Goal: Transaction & Acquisition: Download file/media

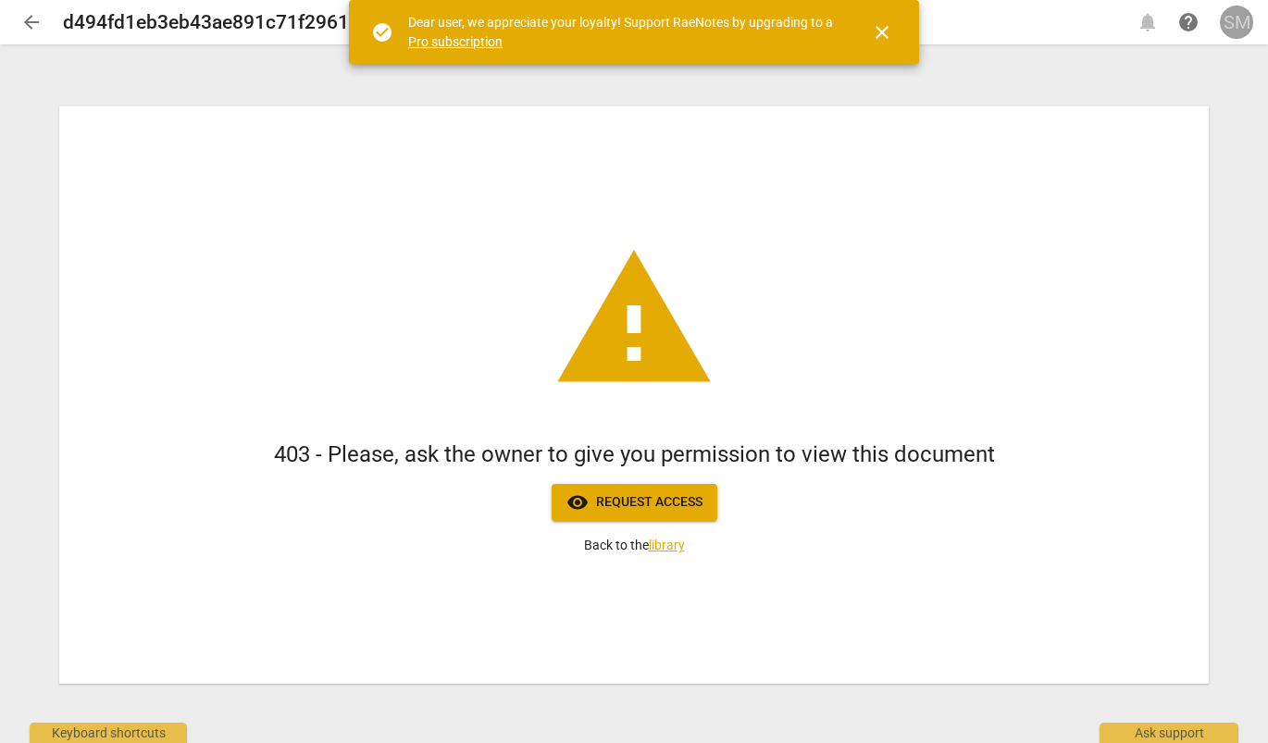
click at [1228, 24] on div "SM" at bounding box center [1236, 22] width 33 height 33
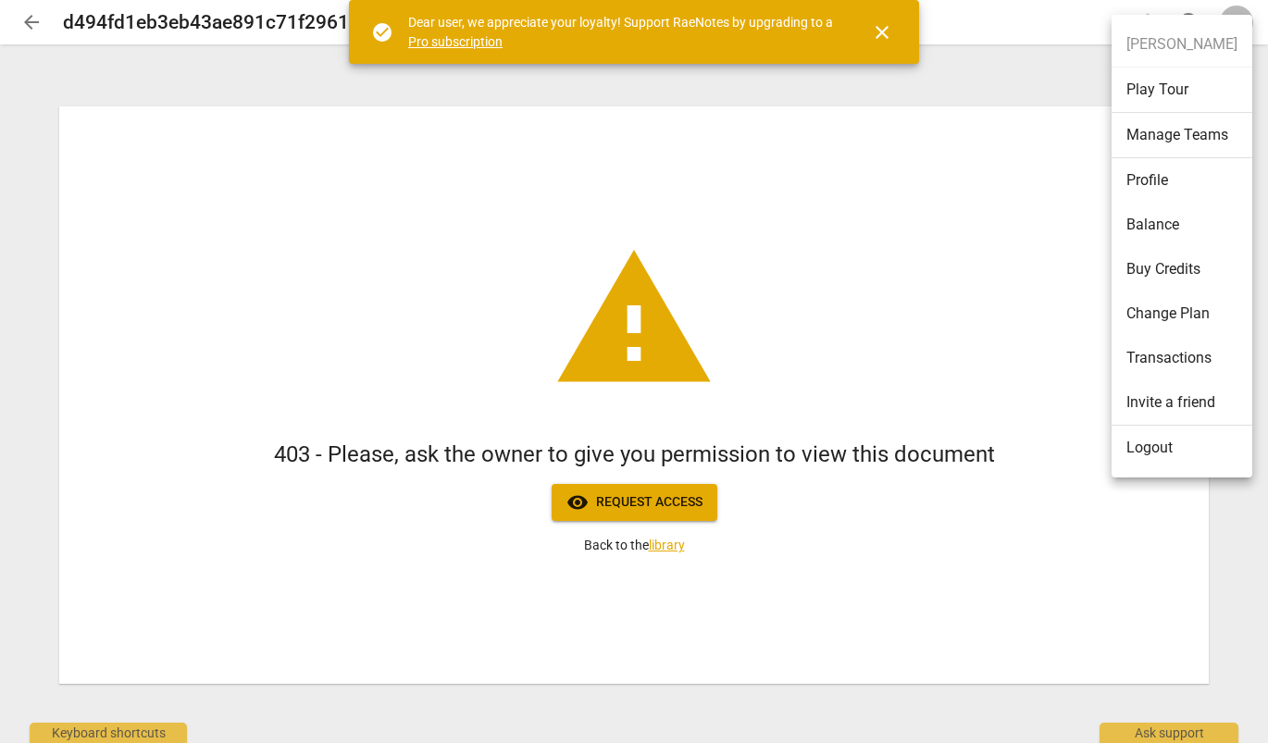
click at [1163, 451] on li "Logout" at bounding box center [1182, 448] width 141 height 44
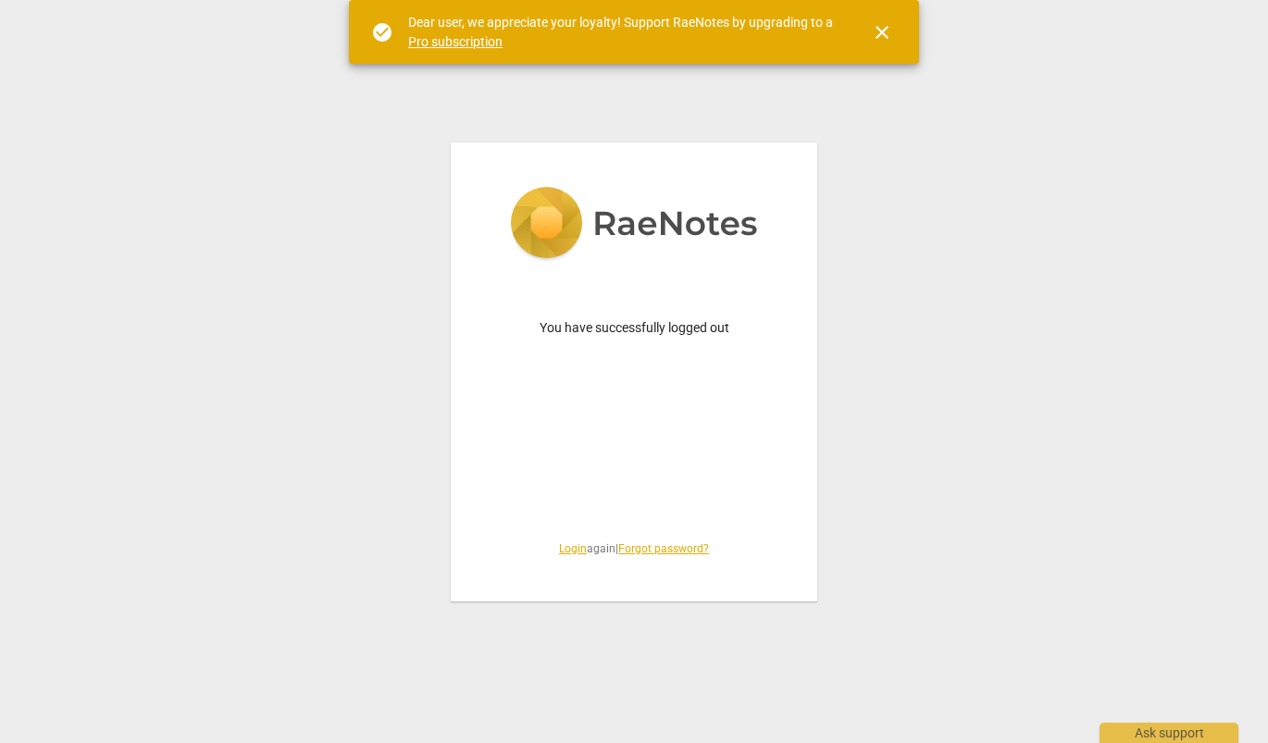
click at [561, 550] on link "Login" at bounding box center [573, 548] width 28 height 13
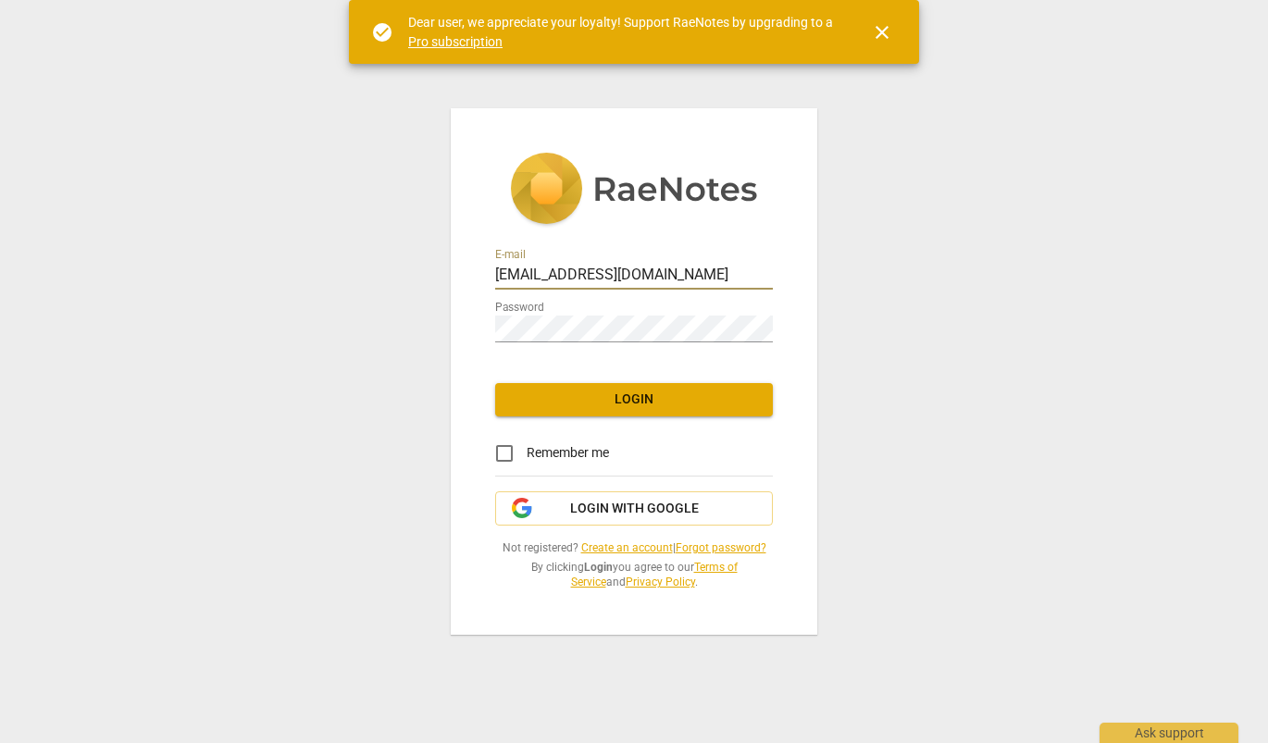
click at [696, 274] on input "[EMAIL_ADDRESS][DOMAIN_NAME]" at bounding box center [634, 276] width 278 height 27
type input "s"
type input "sherry@coachacademy.com"
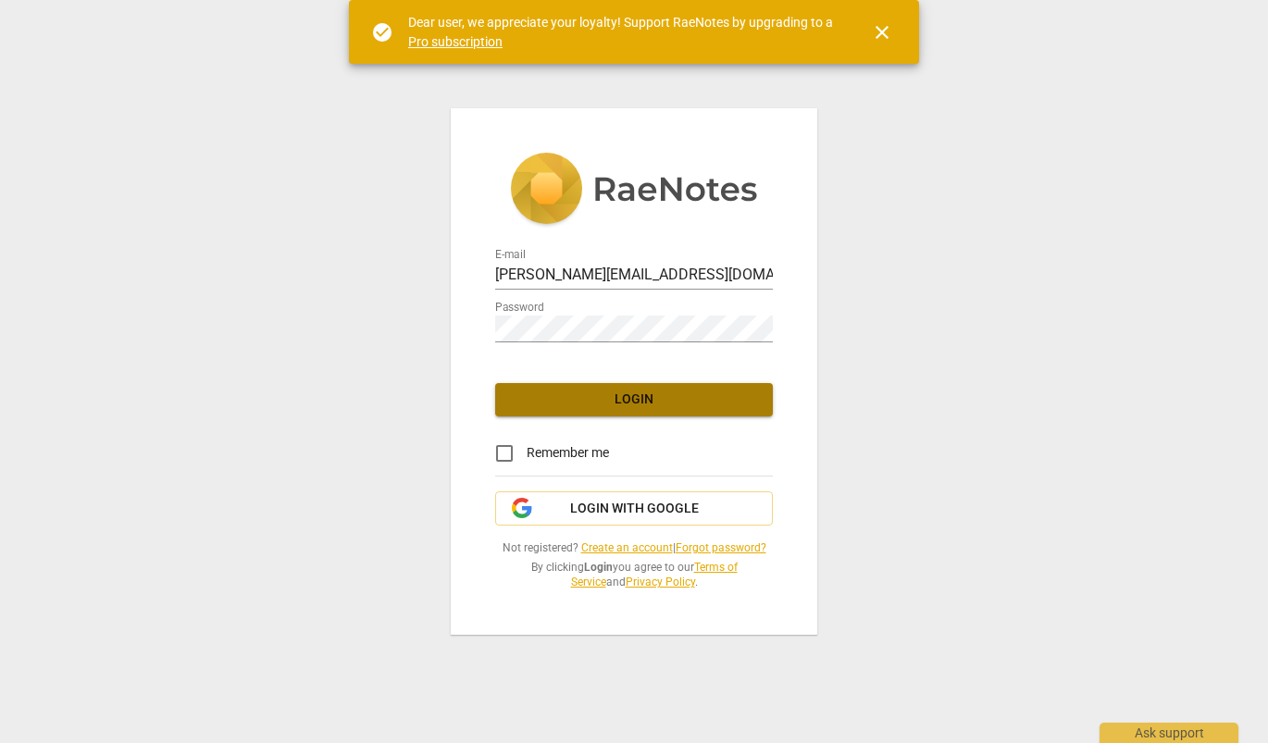
click at [636, 392] on span "Login" at bounding box center [634, 400] width 248 height 19
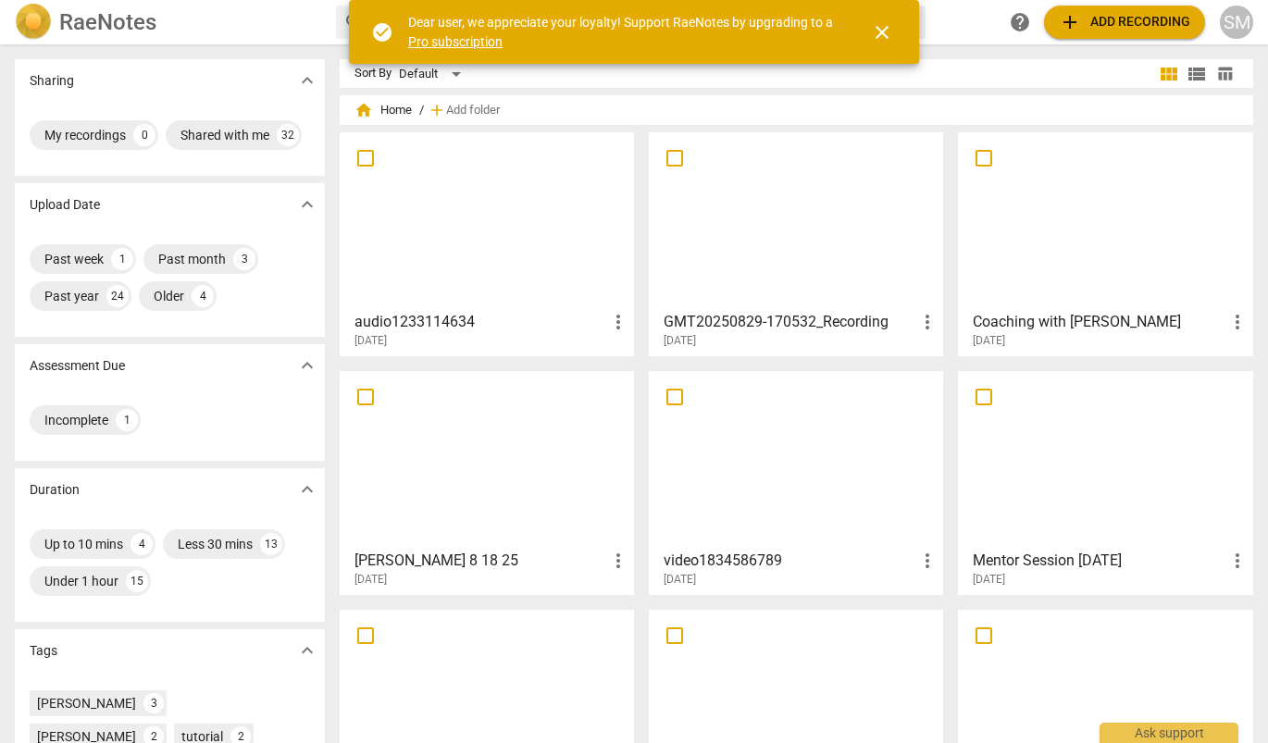
click at [643, 392] on div "audio1233114634 more_vert 2025-09-02 GMT20250829-170532_Recording more_vert 202…" at bounding box center [804, 490] width 929 height 716
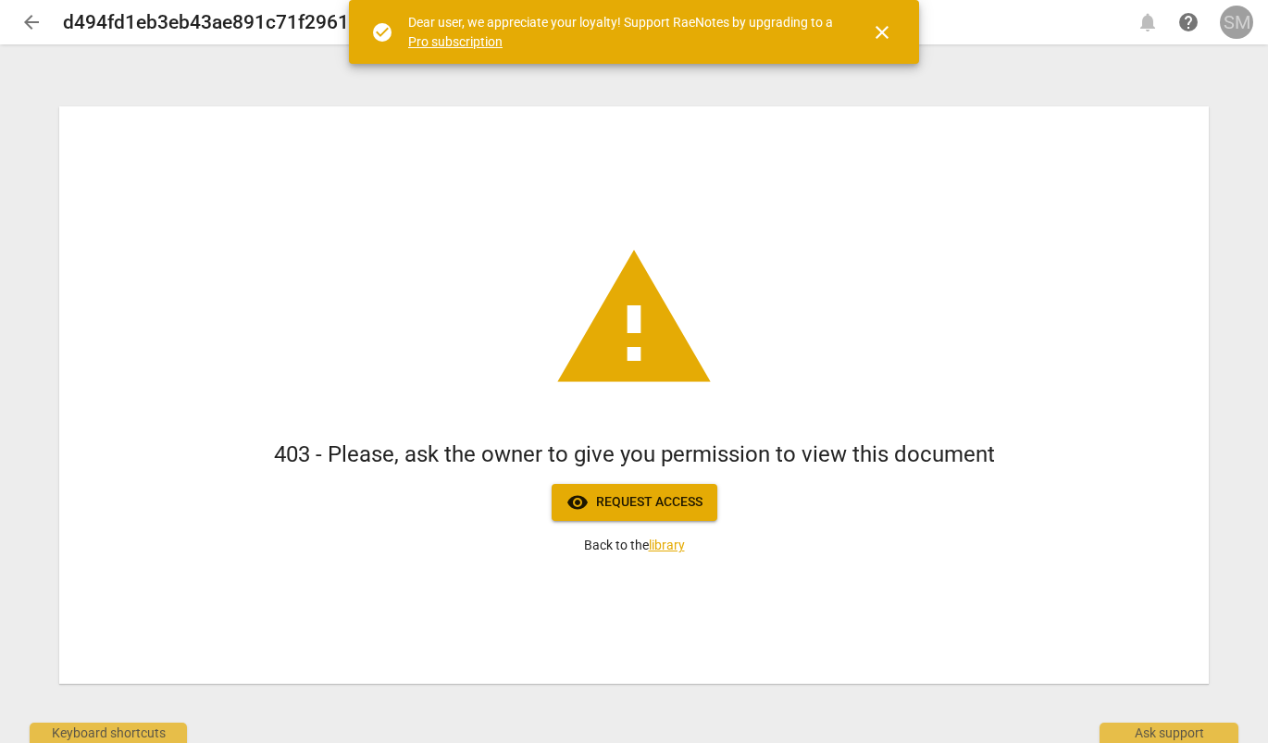
click at [1238, 25] on div "SM" at bounding box center [1236, 22] width 33 height 33
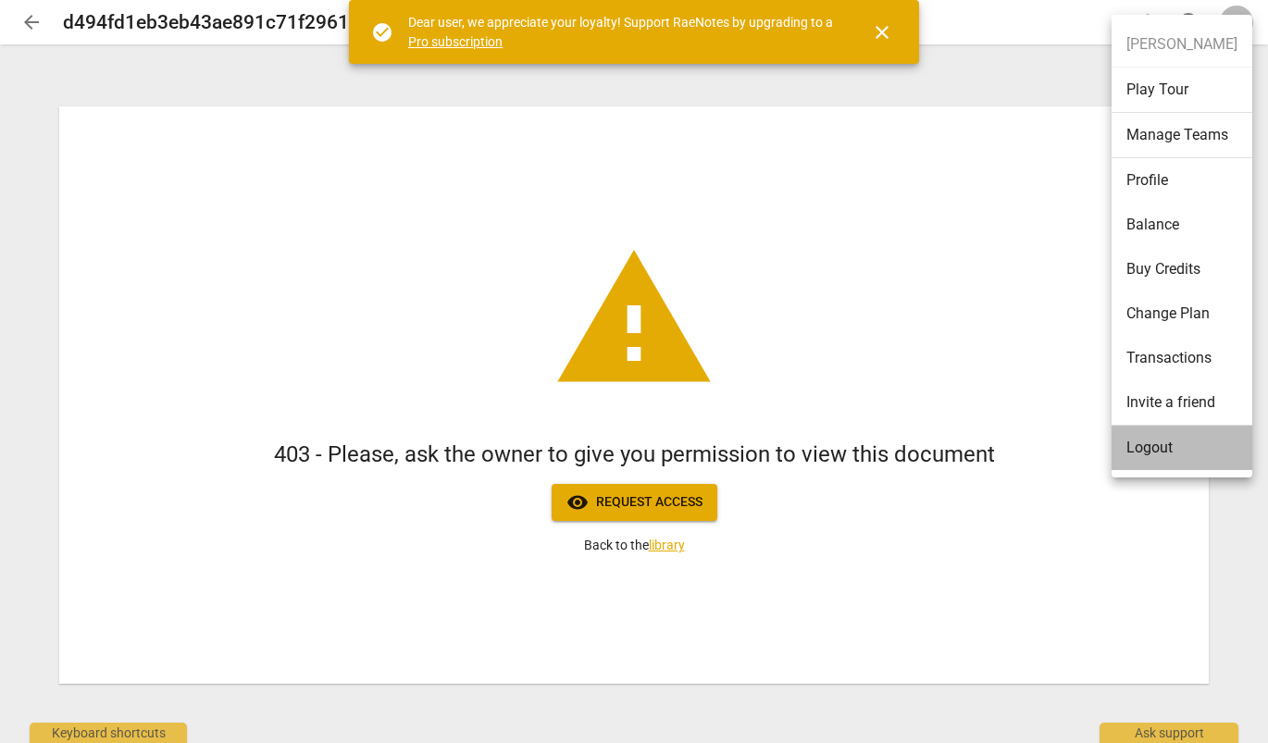
click at [1151, 454] on li "Logout" at bounding box center [1182, 448] width 141 height 44
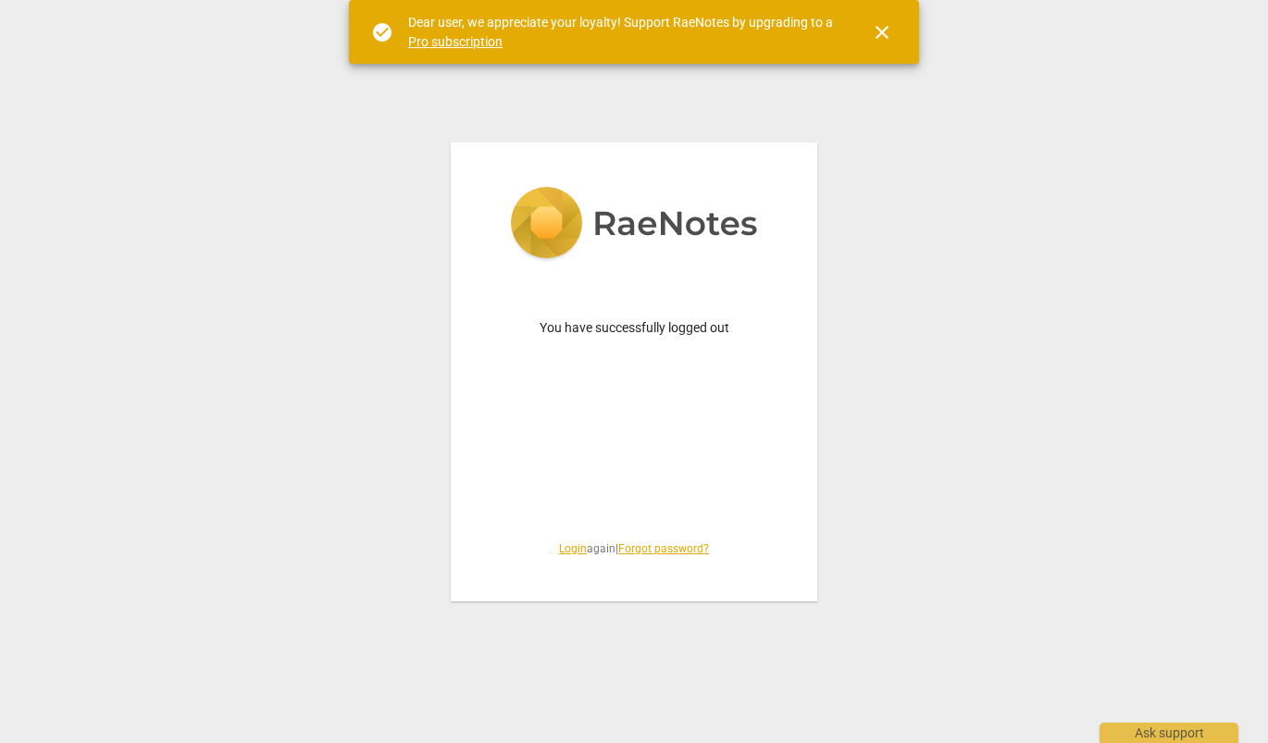
click at [568, 549] on link "Login" at bounding box center [573, 548] width 28 height 13
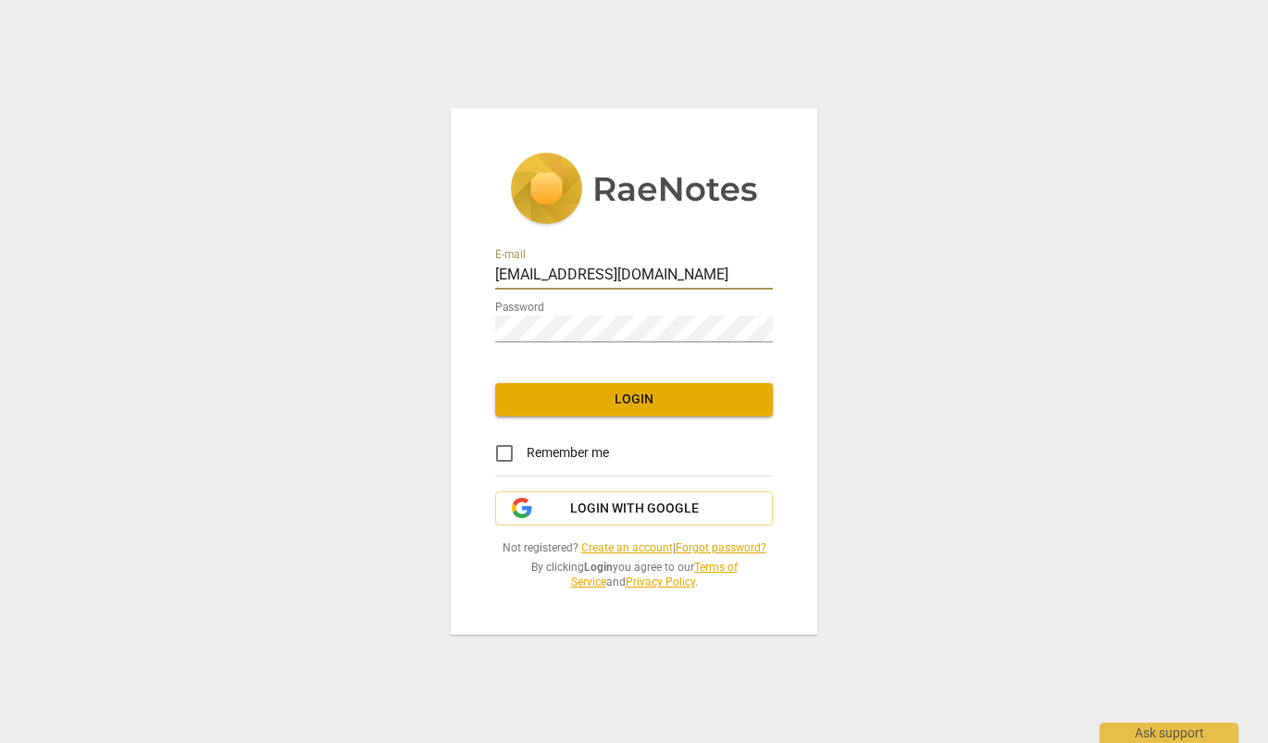
click at [686, 280] on input "[EMAIL_ADDRESS][DOMAIN_NAME]" at bounding box center [634, 276] width 278 height 27
type input "s"
type input "S"
type input "[PERSON_NAME][EMAIL_ADDRESS][DOMAIN_NAME]"
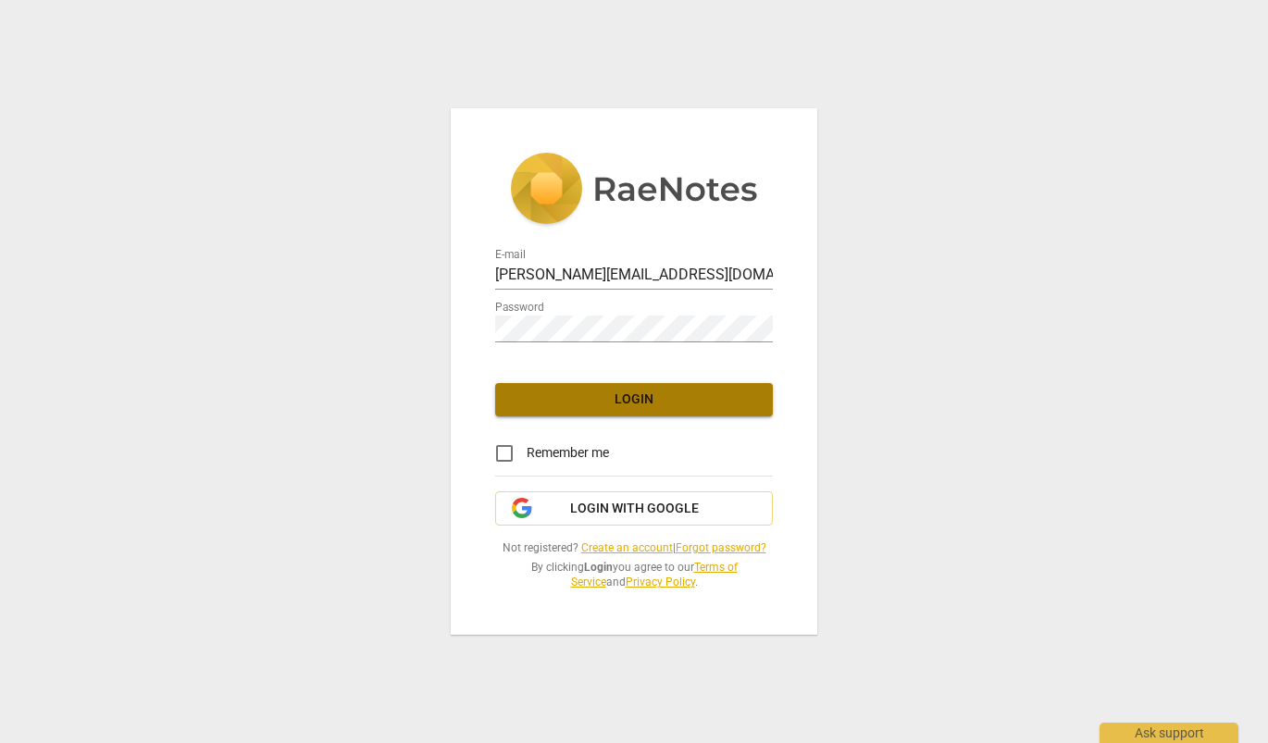
click at [571, 398] on span "Login" at bounding box center [634, 400] width 248 height 19
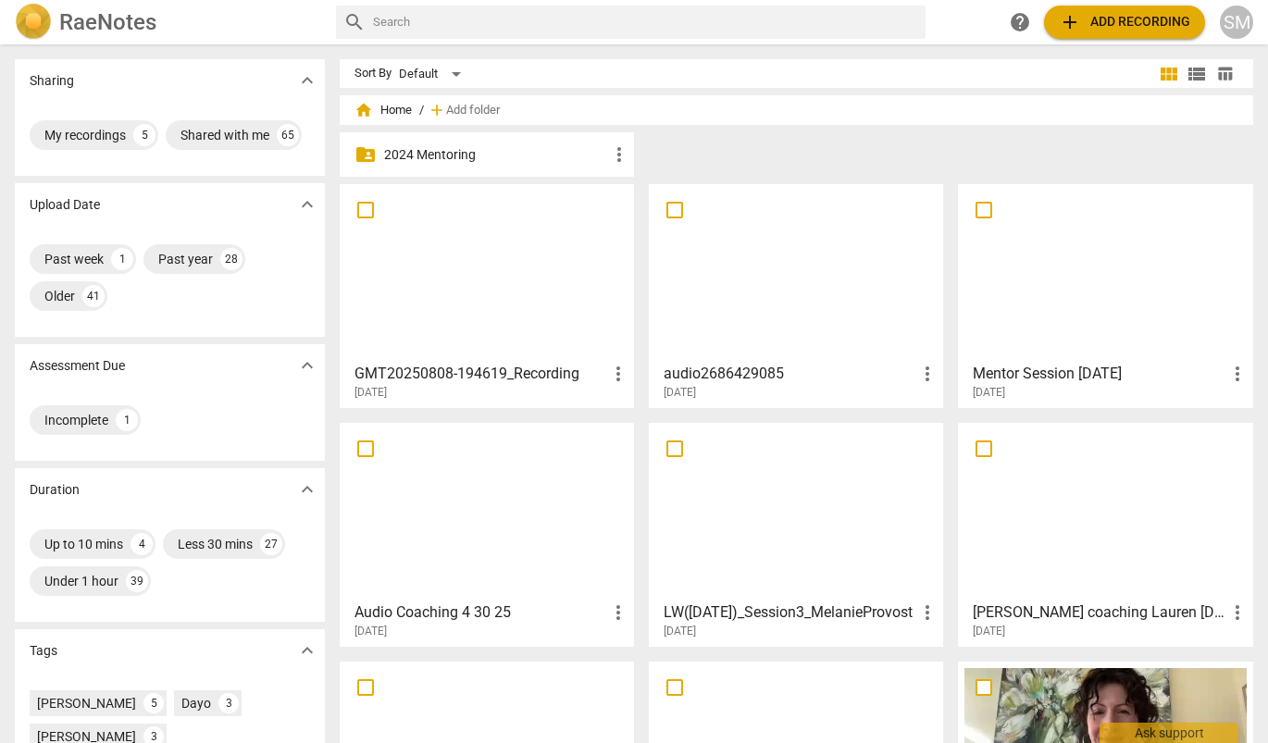
click at [425, 303] on div at bounding box center [486, 273] width 281 height 164
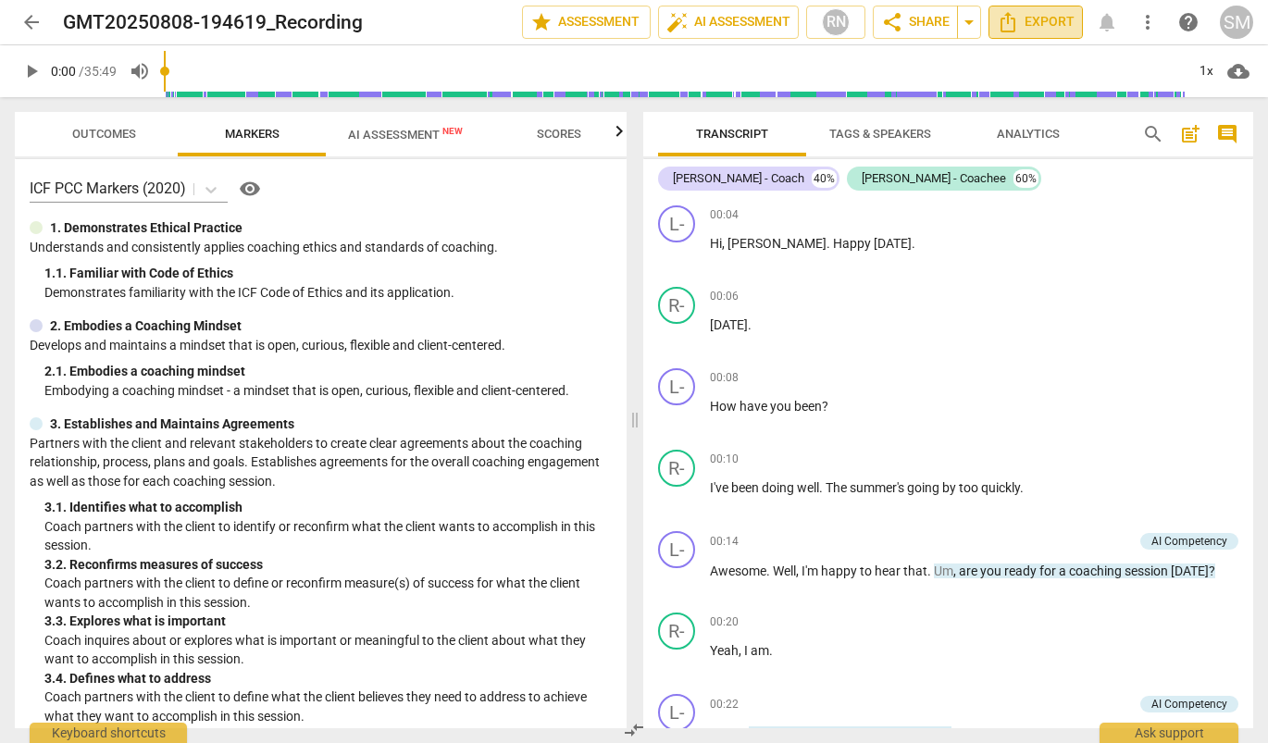
click at [1036, 18] on span "Export" at bounding box center [1036, 22] width 78 height 22
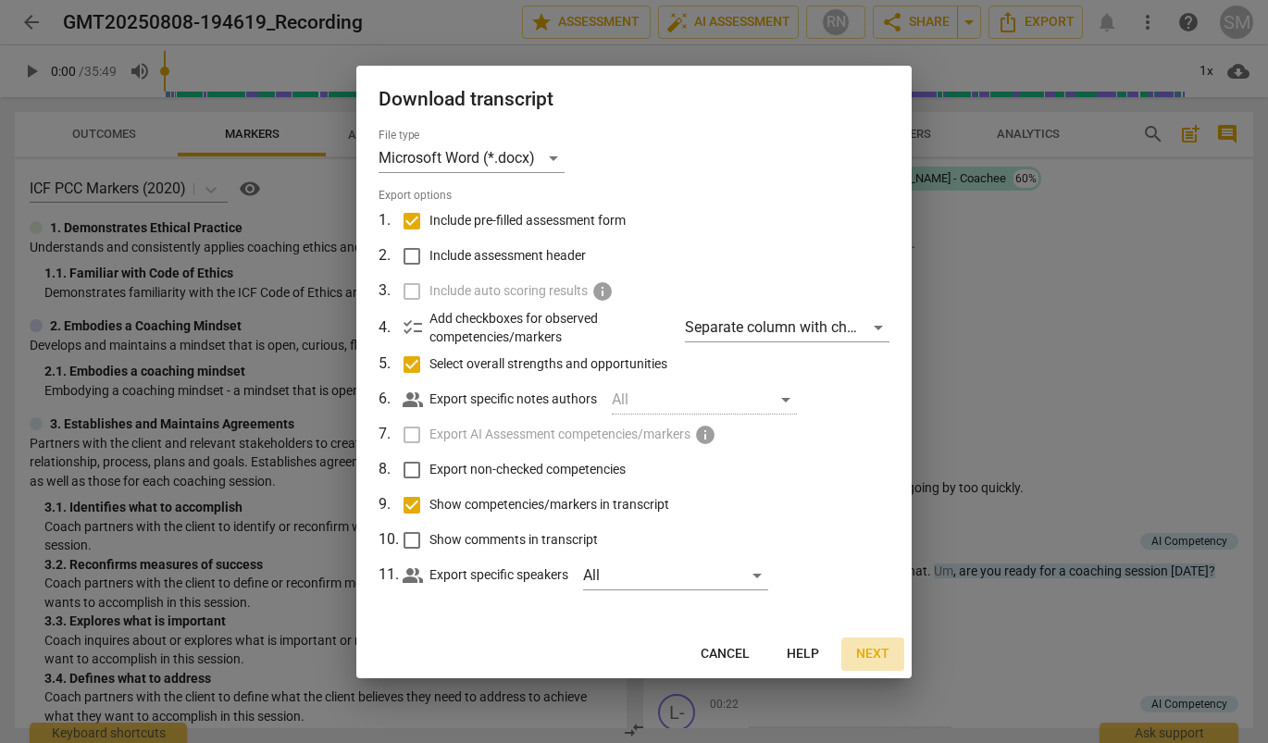
click at [862, 653] on span "Next" at bounding box center [872, 654] width 33 height 19
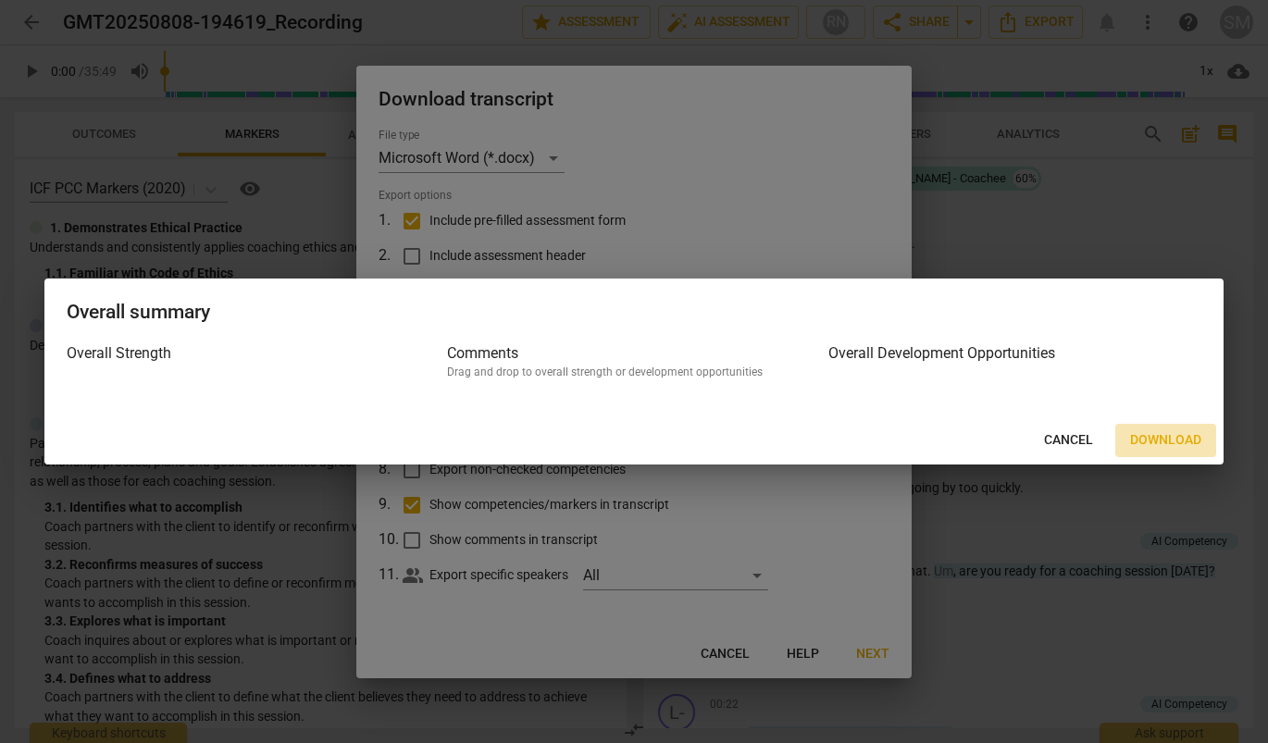
click at [1148, 438] on span "Download" at bounding box center [1165, 440] width 71 height 19
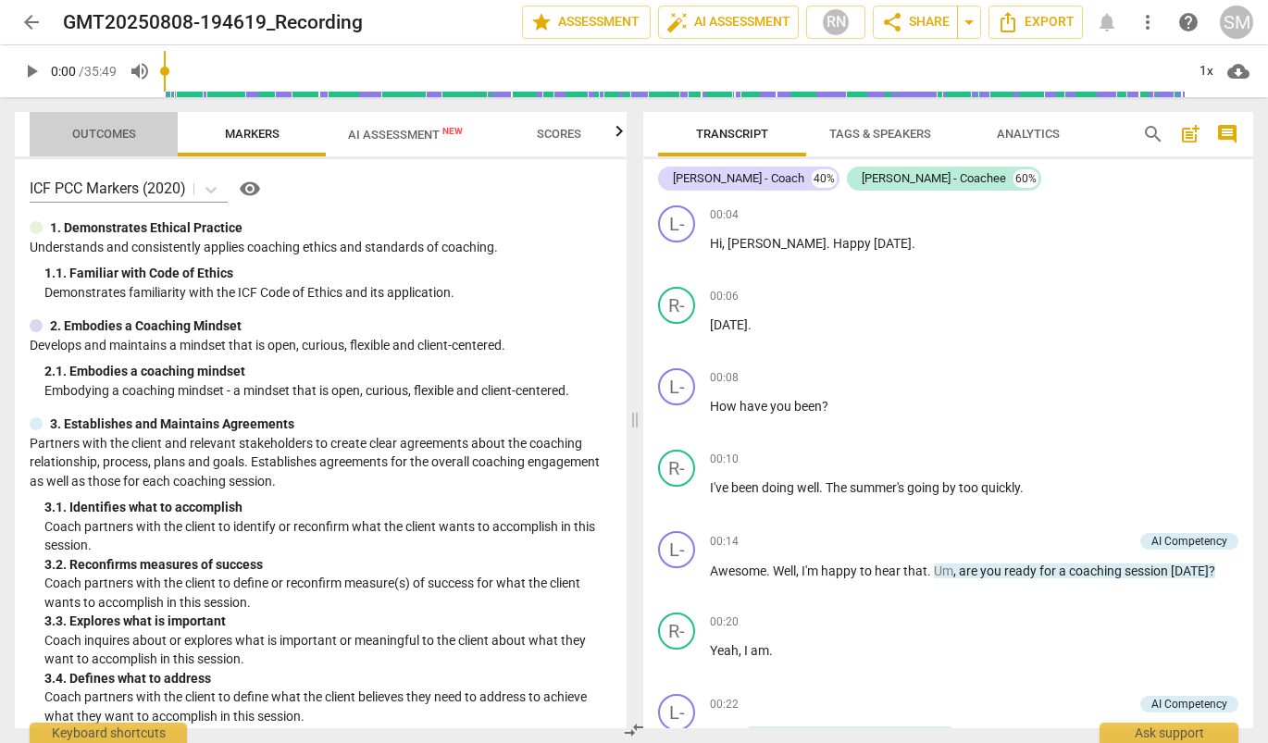
click at [48, 129] on span "Outcomes" at bounding box center [104, 134] width 148 height 25
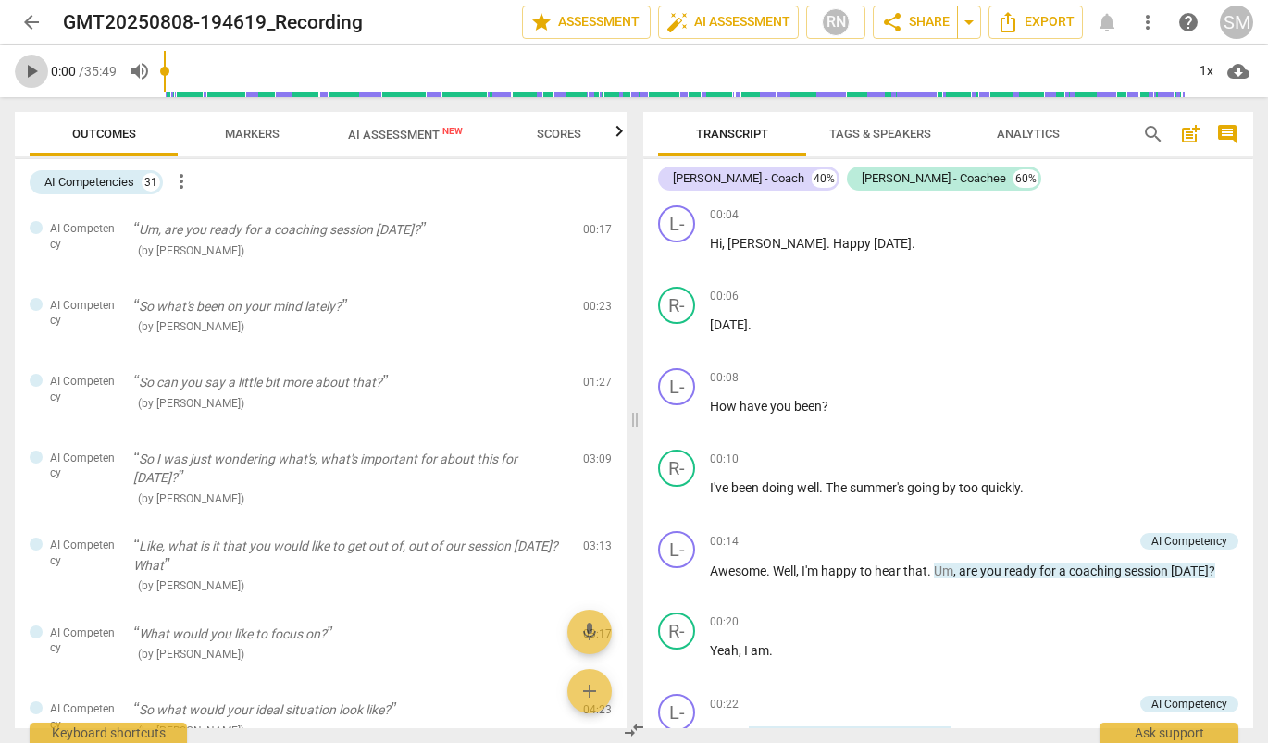
click at [29, 72] on span "play_arrow" at bounding box center [31, 71] width 22 height 22
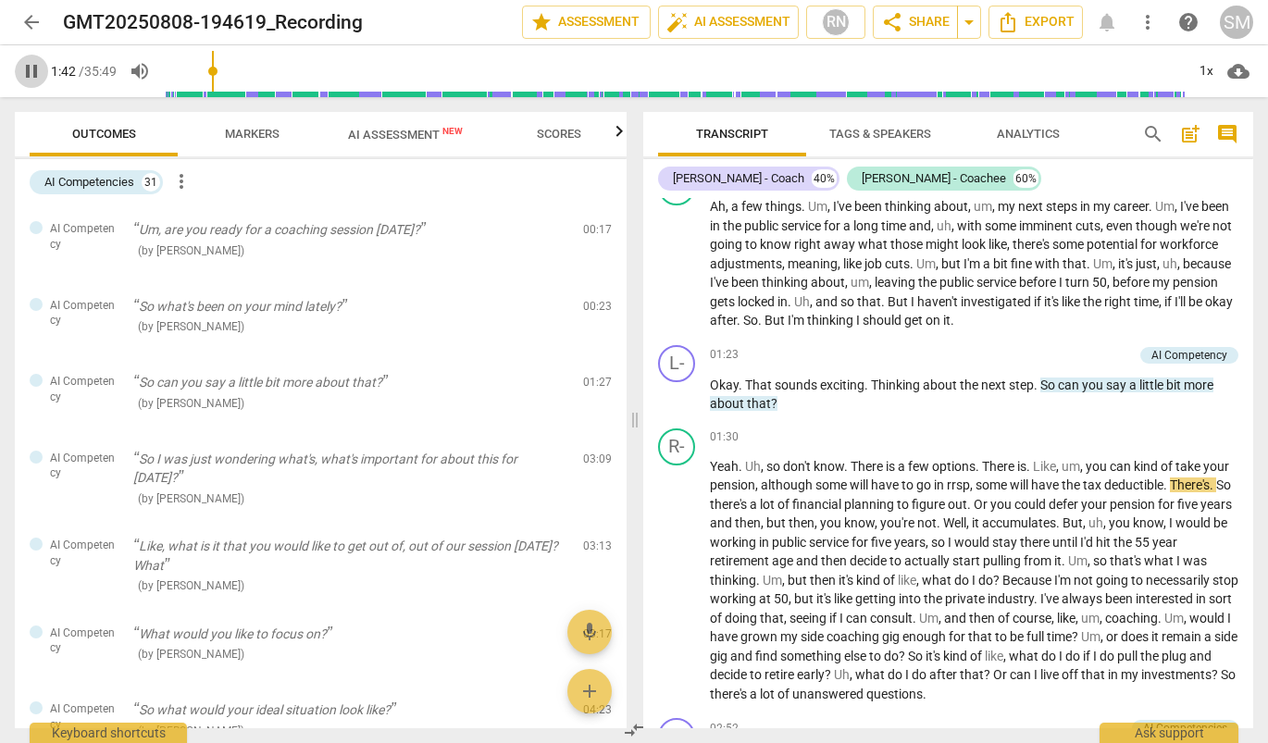
click at [38, 69] on span "pause" at bounding box center [31, 71] width 22 height 22
click at [34, 71] on span "play_arrow" at bounding box center [31, 71] width 22 height 22
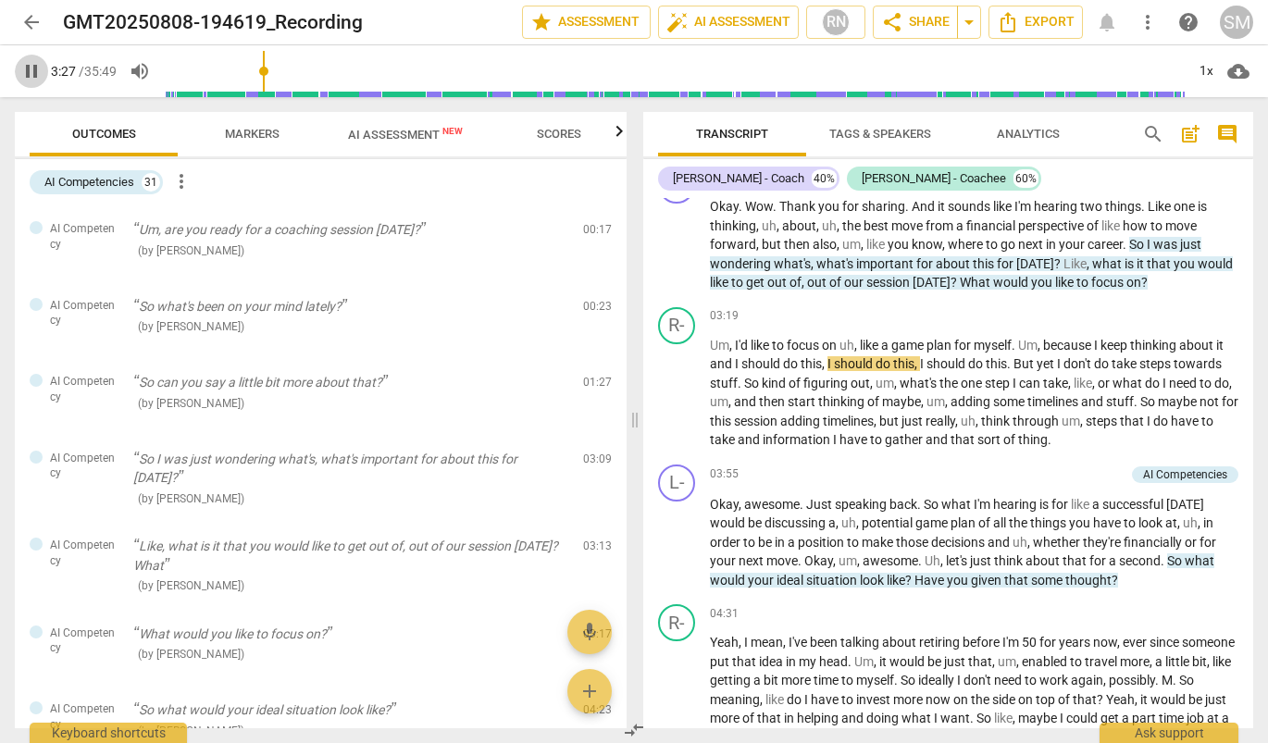
click at [37, 67] on span "pause" at bounding box center [31, 71] width 22 height 22
click at [30, 67] on span "play_arrow" at bounding box center [31, 71] width 22 height 22
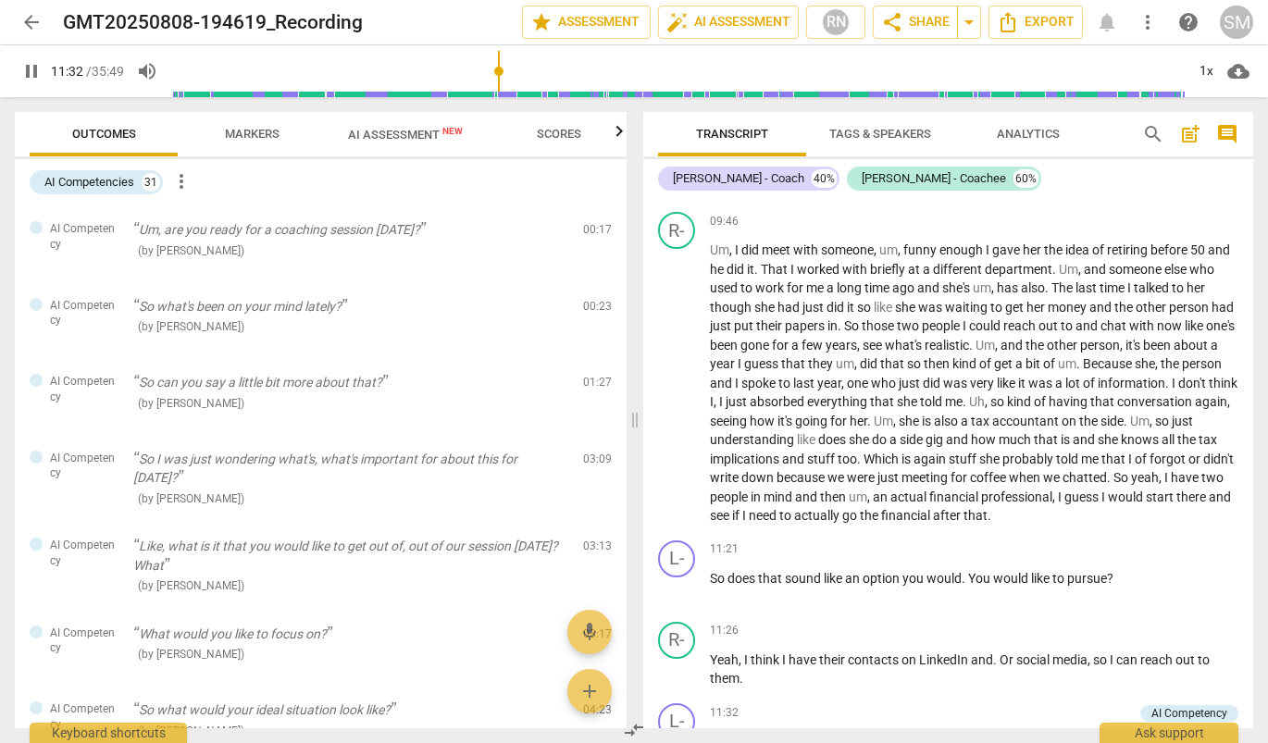
scroll to position [3360, 0]
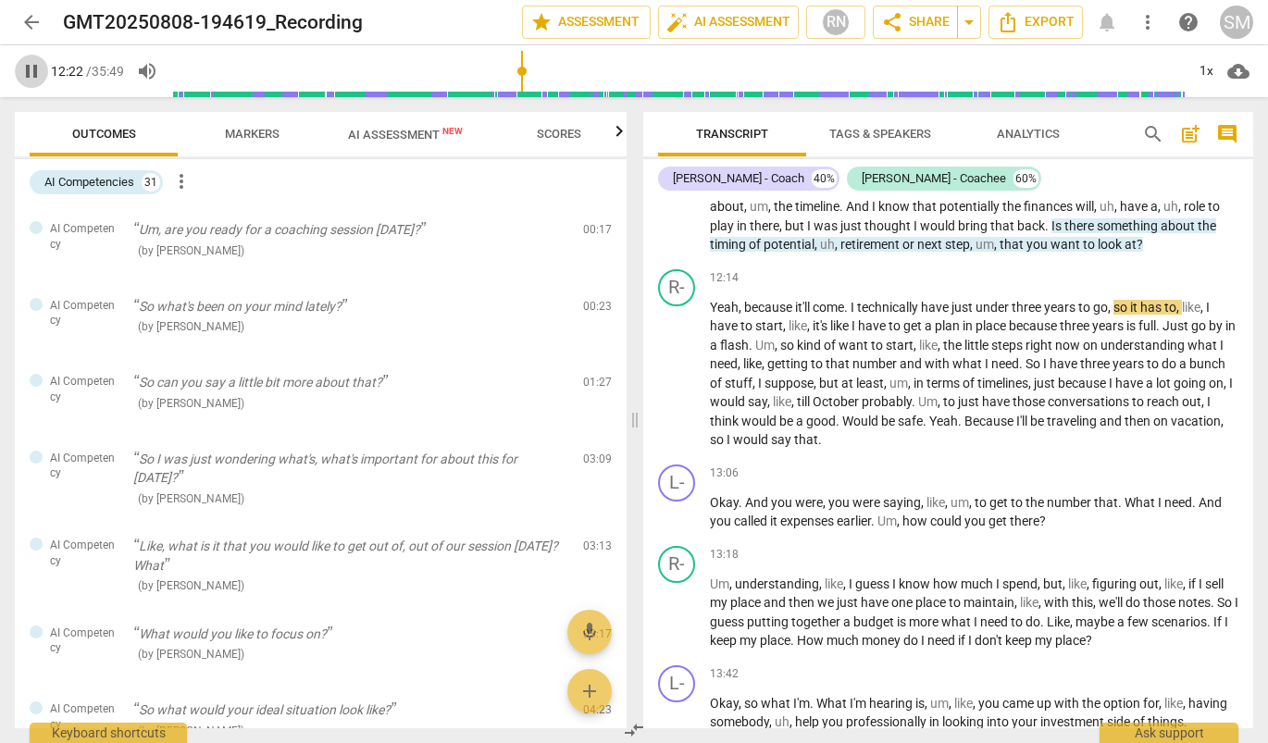
click at [26, 76] on span "pause" at bounding box center [31, 71] width 22 height 22
click at [6, 45] on div "play_arrow 12:22 / 35:49 volume_up 1x cloud_download" at bounding box center [634, 71] width 1268 height 52
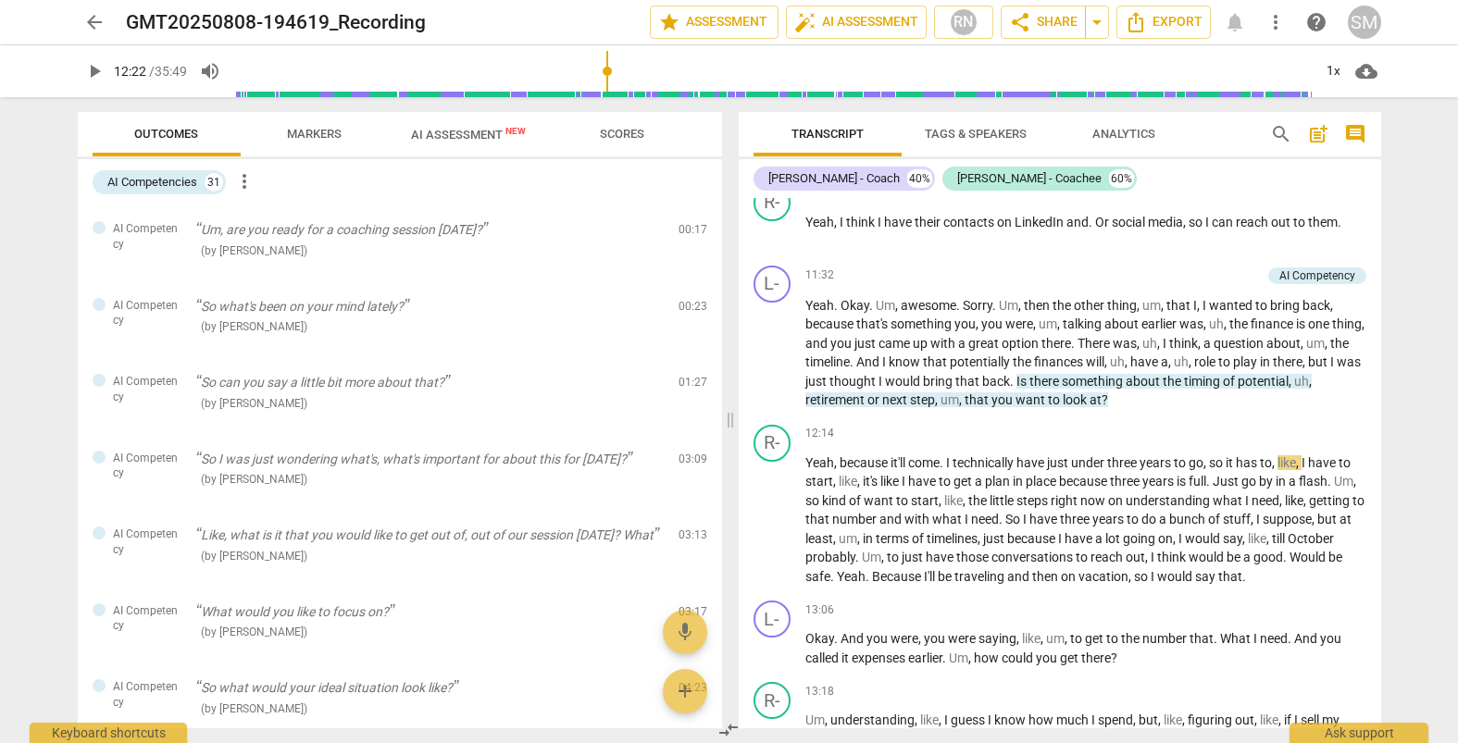
scroll to position [3208, 0]
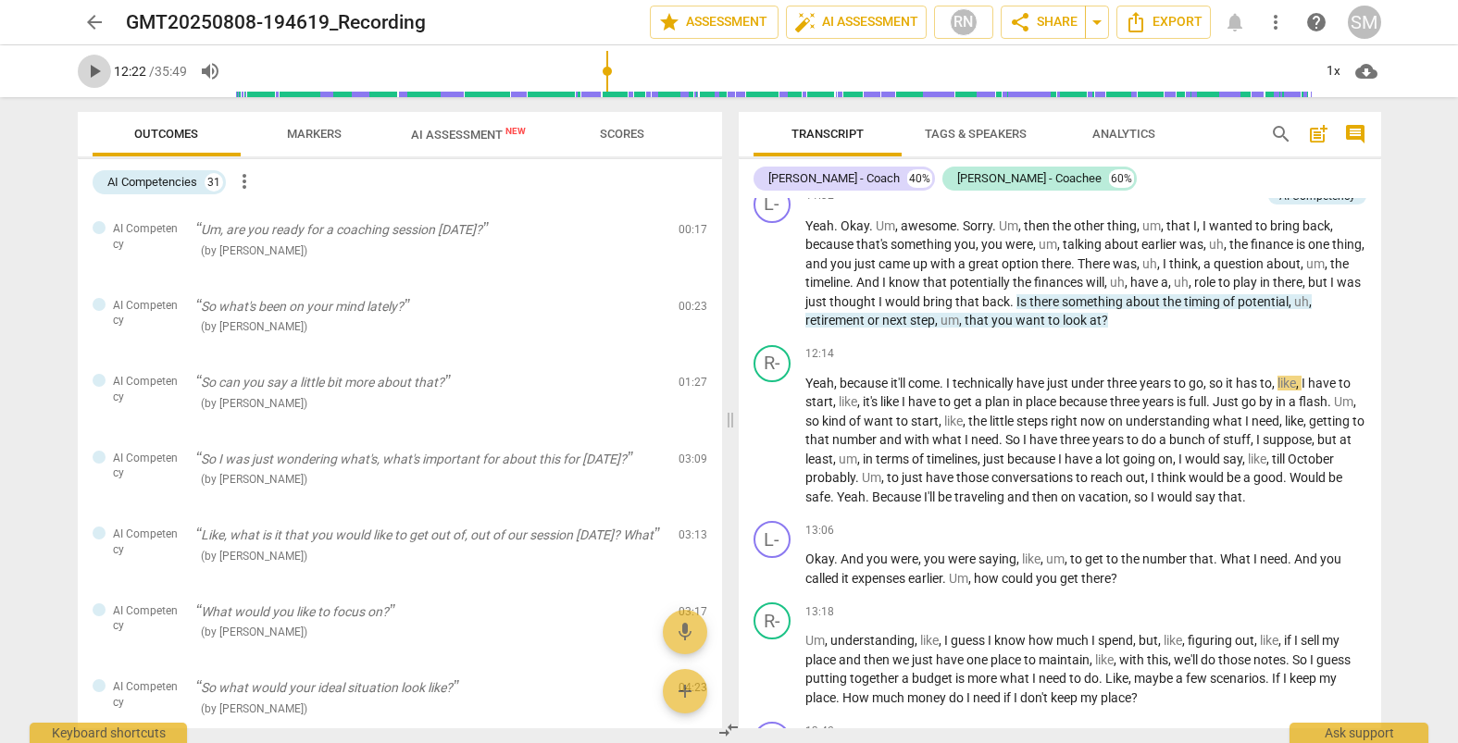
click at [90, 74] on span "play_arrow" at bounding box center [94, 71] width 22 height 22
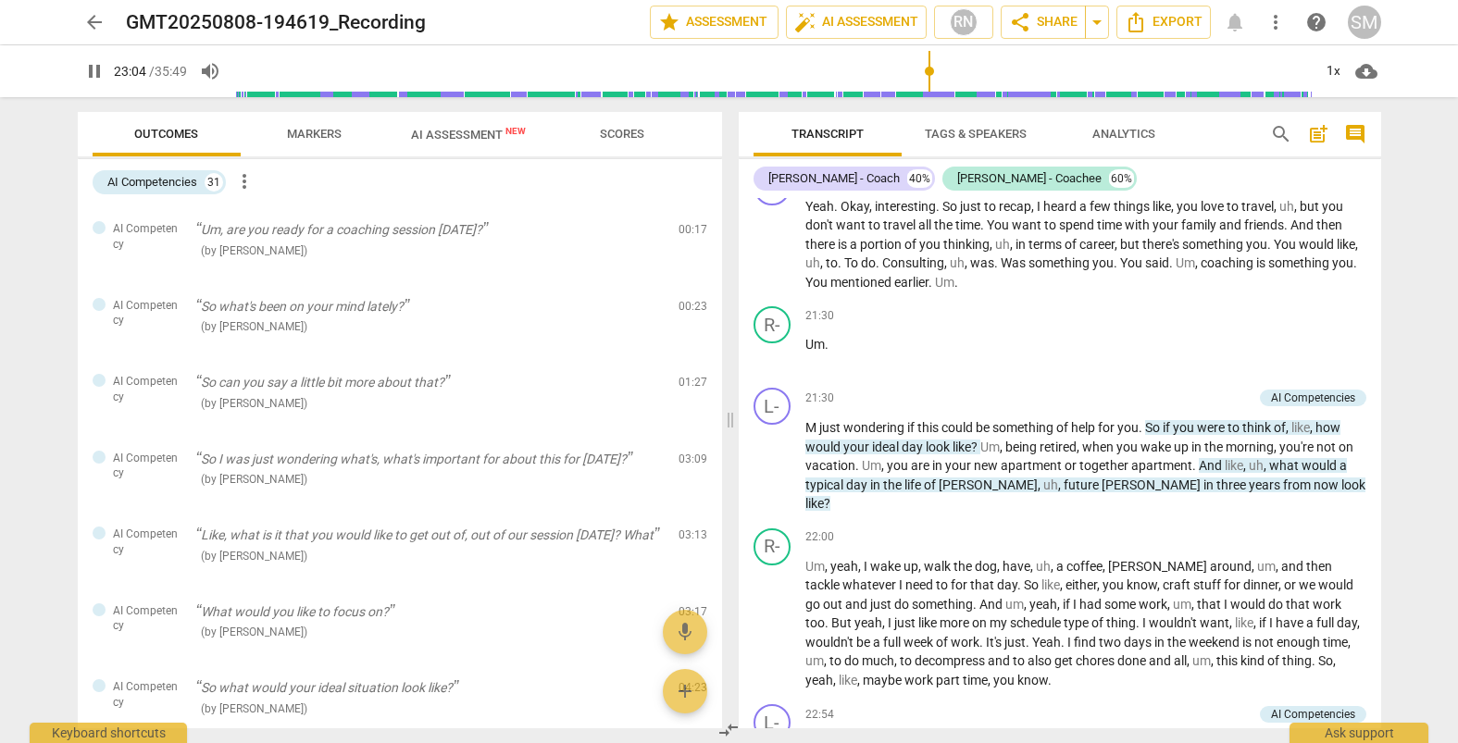
scroll to position [7091, 0]
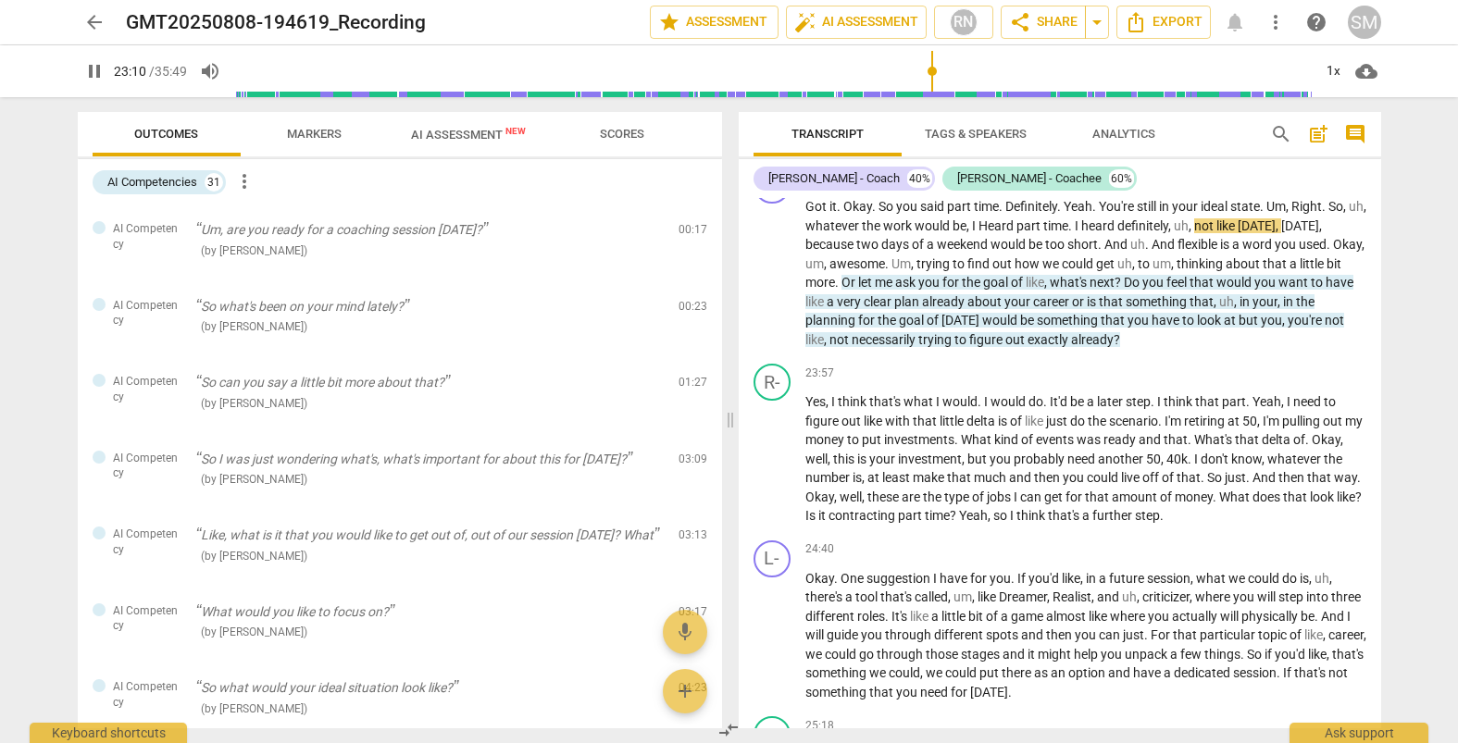
click at [93, 68] on span "pause" at bounding box center [94, 71] width 22 height 22
click at [95, 74] on span "play_arrow" at bounding box center [94, 71] width 22 height 22
click at [91, 70] on span "pause" at bounding box center [94, 71] width 22 height 22
click at [91, 71] on span "play_arrow" at bounding box center [94, 71] width 22 height 22
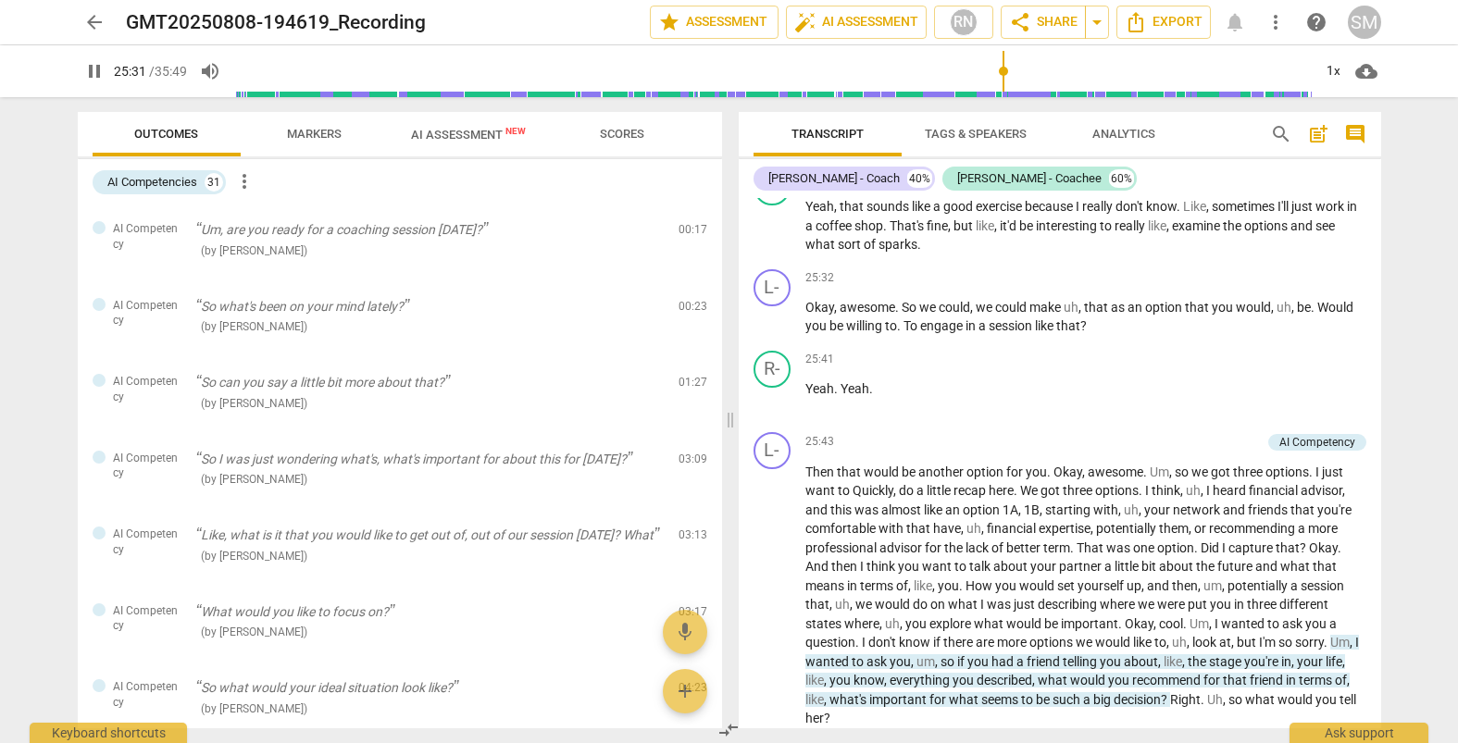
click at [93, 69] on span "pause" at bounding box center [94, 71] width 22 height 22
click at [94, 67] on span "play_arrow" at bounding box center [94, 71] width 22 height 22
click at [94, 73] on span "pause" at bounding box center [94, 71] width 22 height 22
click at [100, 68] on span "play_arrow" at bounding box center [94, 71] width 22 height 22
click at [746, 148] on div at bounding box center [746, 131] width 15 height 38
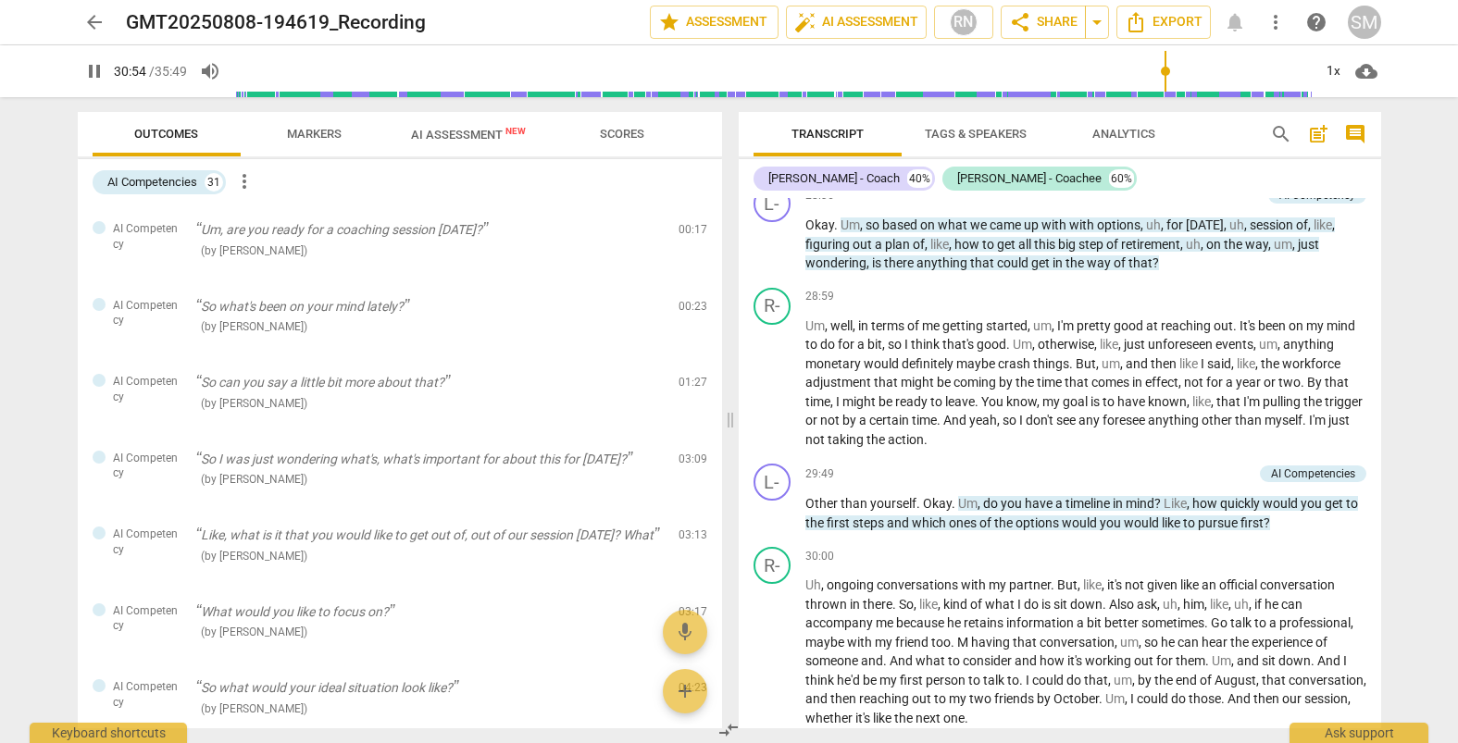
scroll to position [9292, 0]
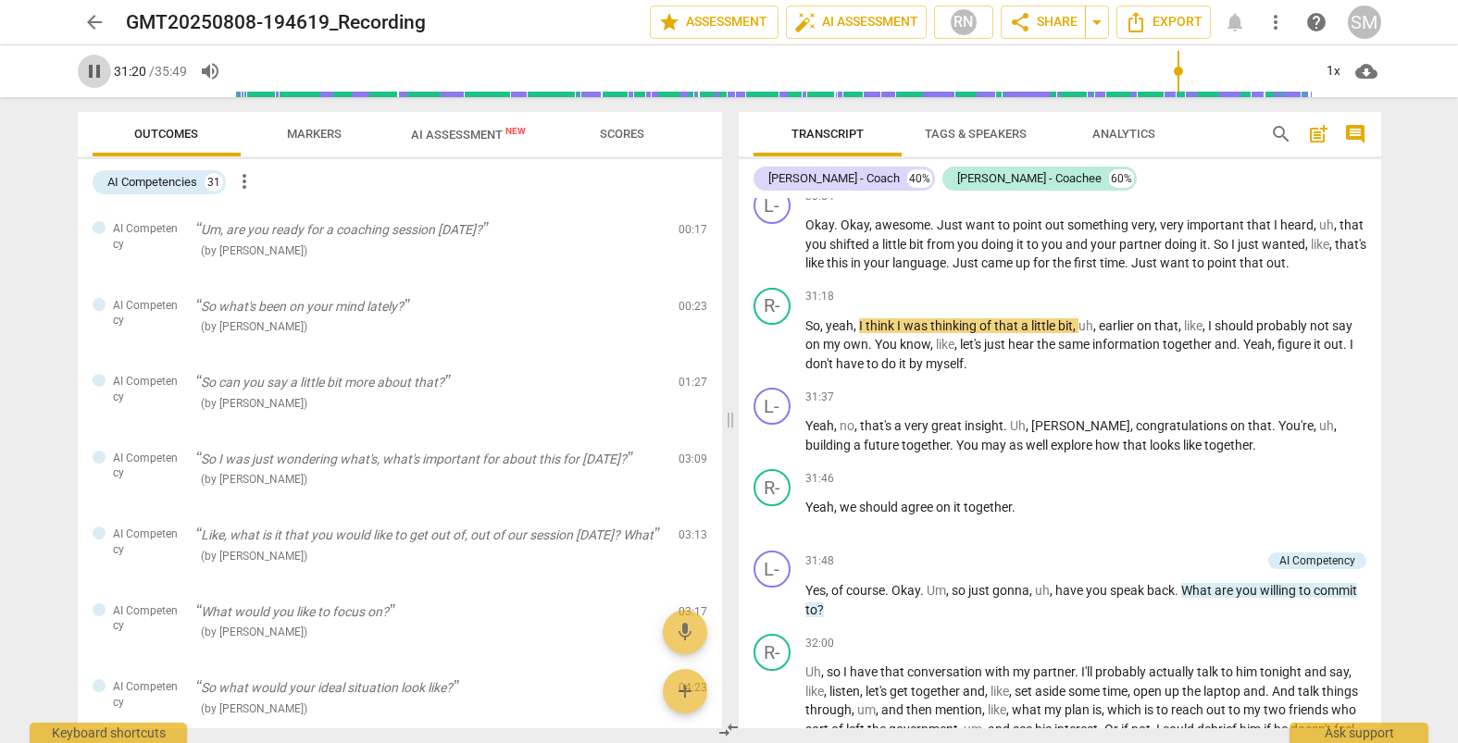
click at [97, 72] on span "pause" at bounding box center [94, 71] width 22 height 22
click at [93, 72] on span "play_arrow" at bounding box center [94, 71] width 22 height 22
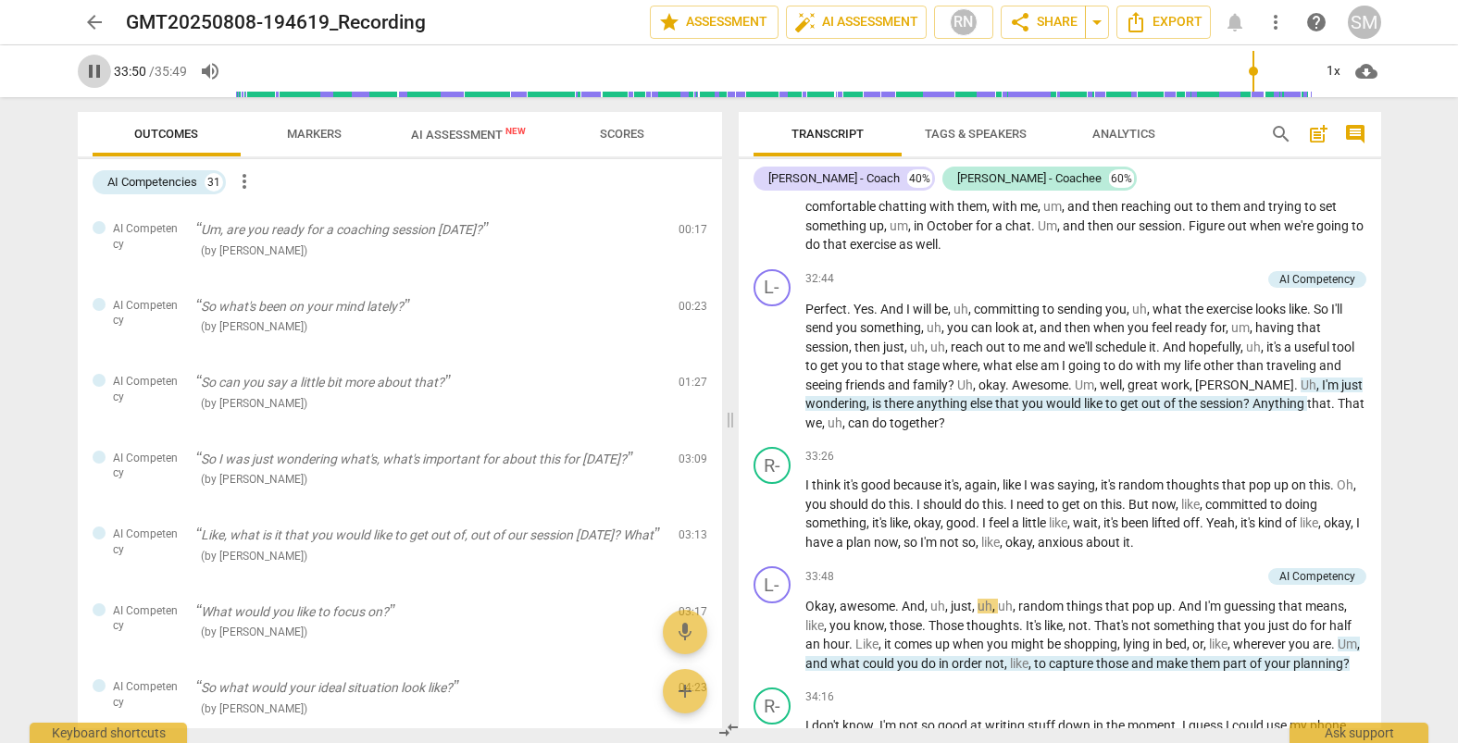
click at [100, 77] on span "pause" at bounding box center [94, 71] width 22 height 22
click at [35, 71] on div "play_arrow 33:50 / 35:49 volume_up 1x cloud_download" at bounding box center [729, 71] width 1428 height 52
click at [563, 178] on div "AI Competencies 31 more_vert" at bounding box center [407, 182] width 629 height 31
click at [570, 181] on div "AI Competencies 31 more_vert" at bounding box center [407, 182] width 629 height 31
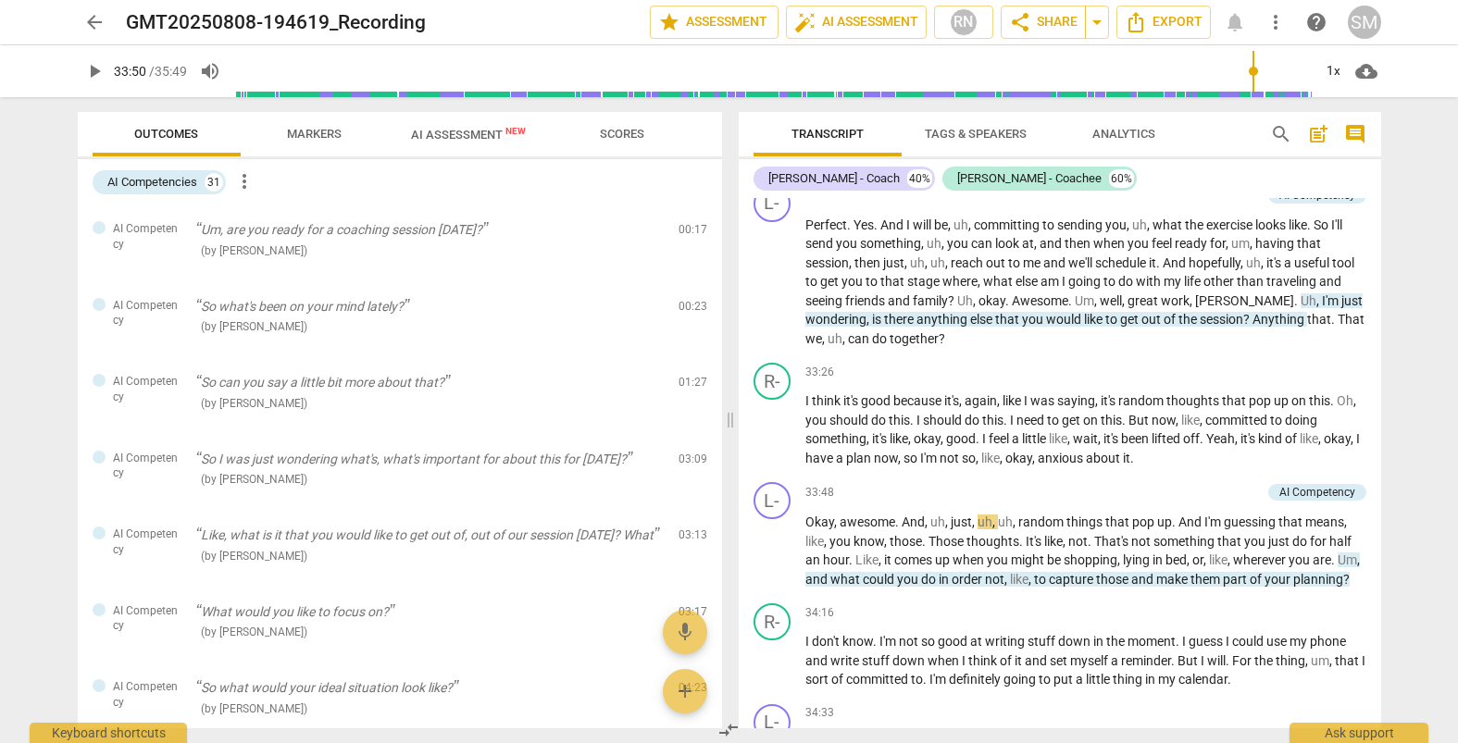
scroll to position [9957, 0]
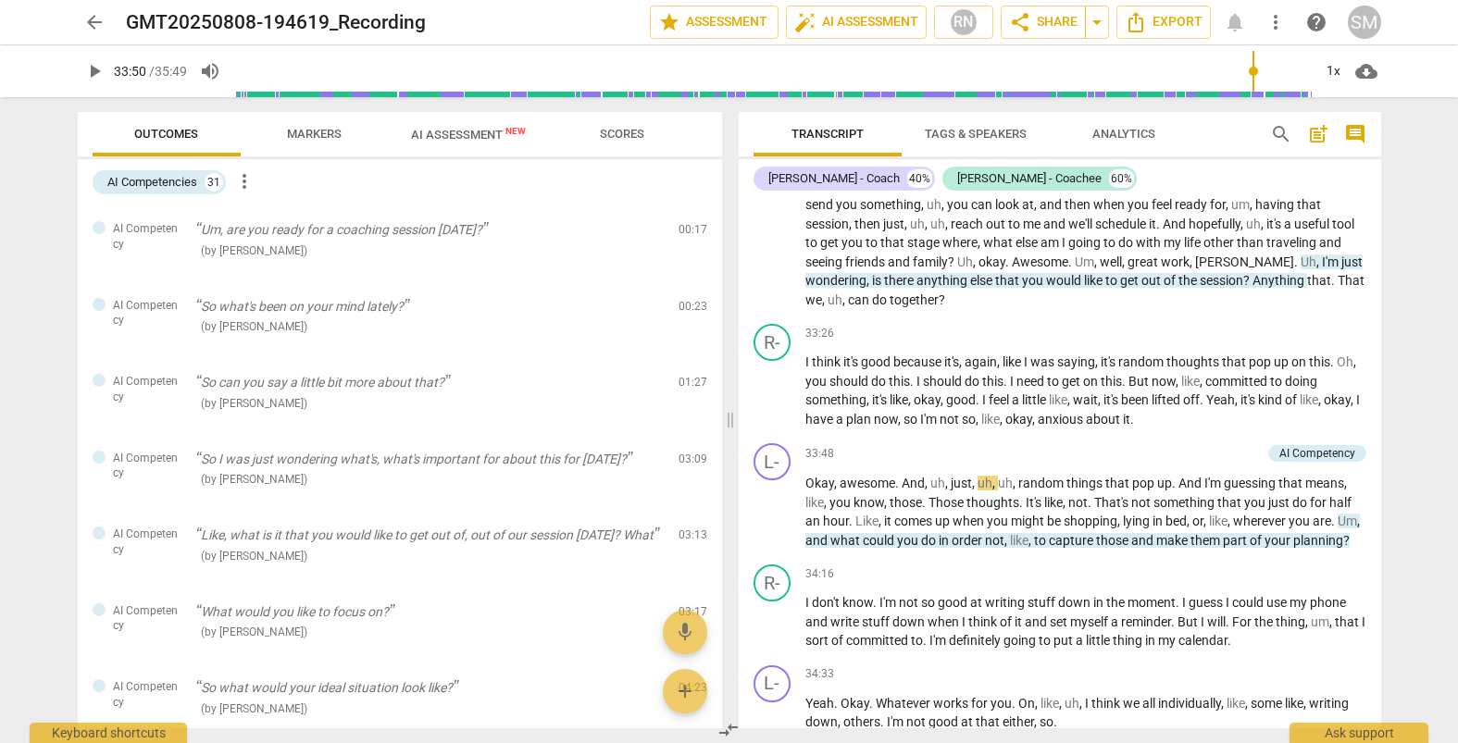
click at [85, 72] on span "play_arrow" at bounding box center [94, 71] width 22 height 22
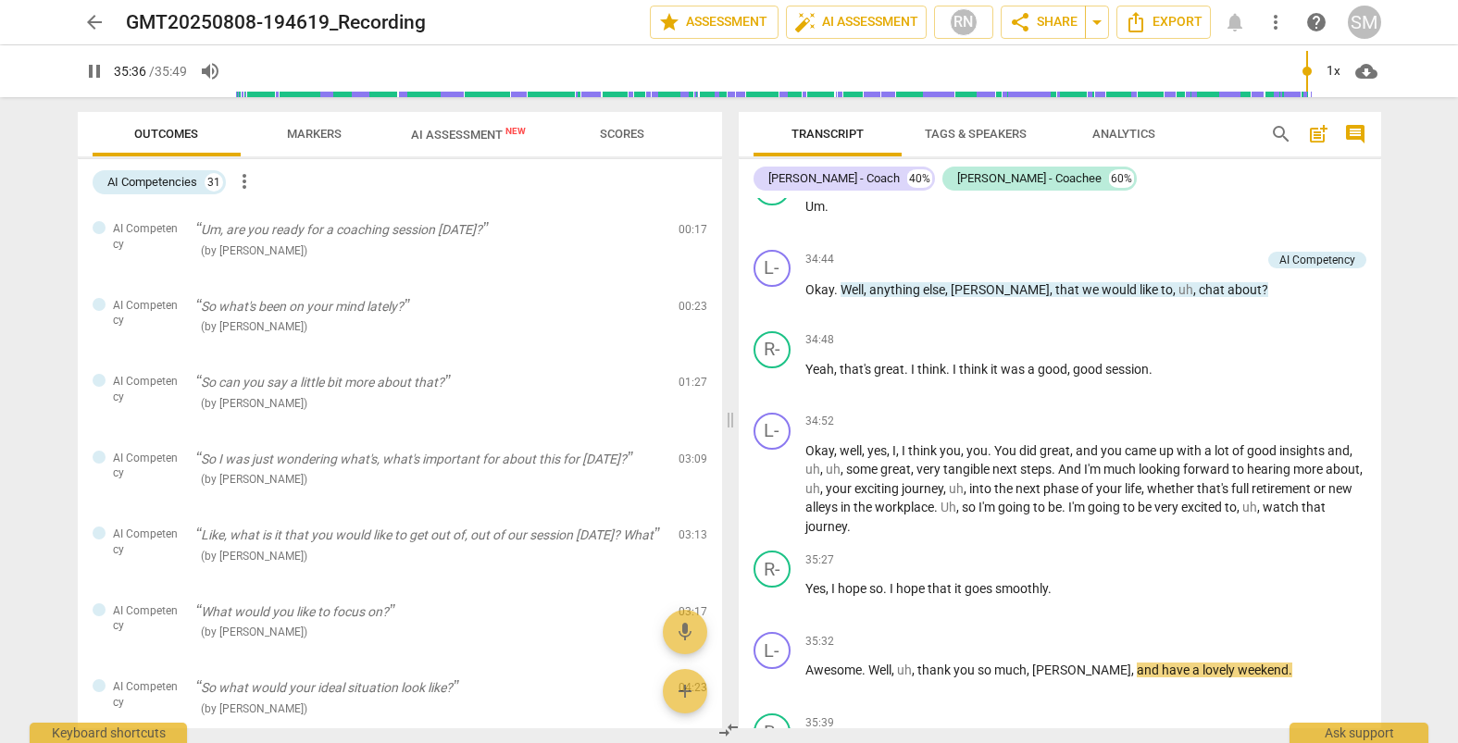
click at [597, 189] on div "AI Competencies 31 more_vert" at bounding box center [407, 182] width 629 height 31
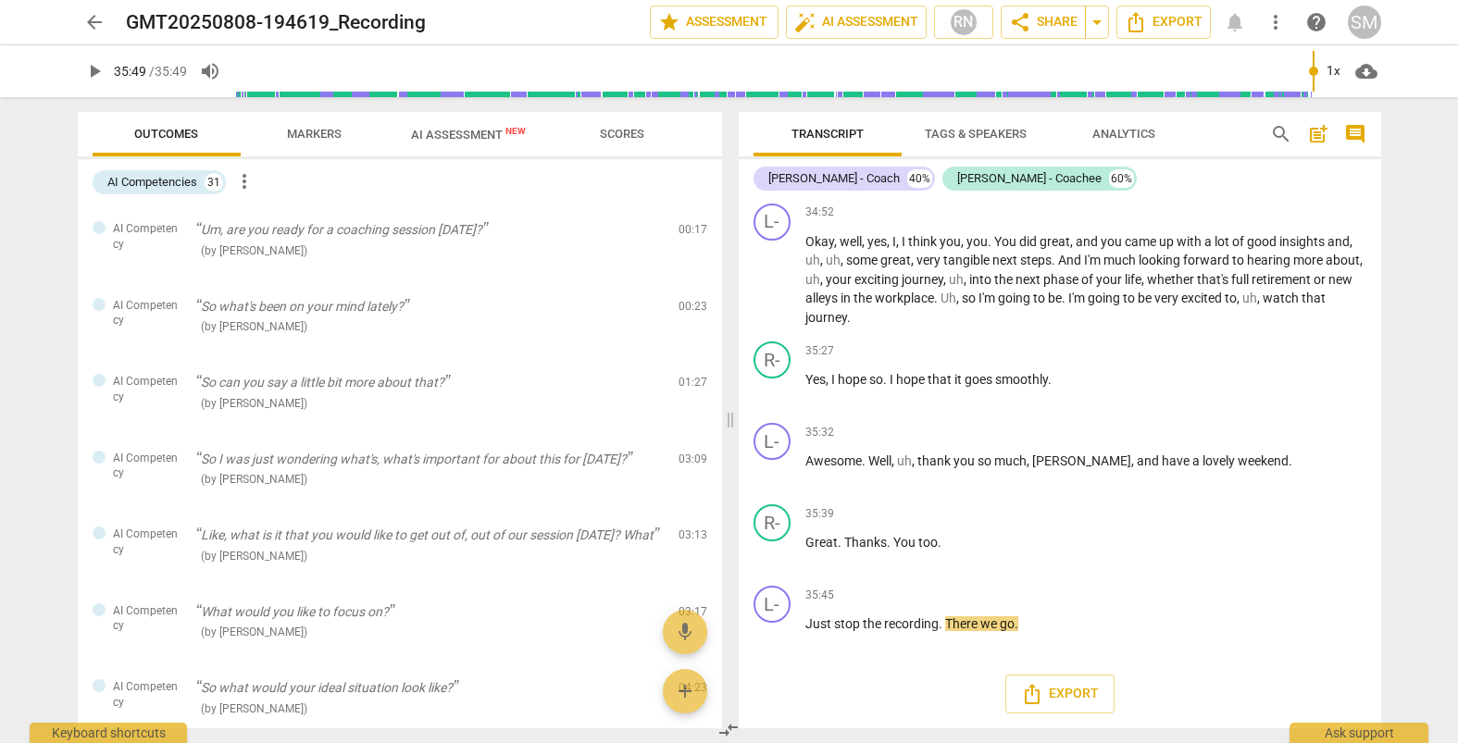
type input "2149"
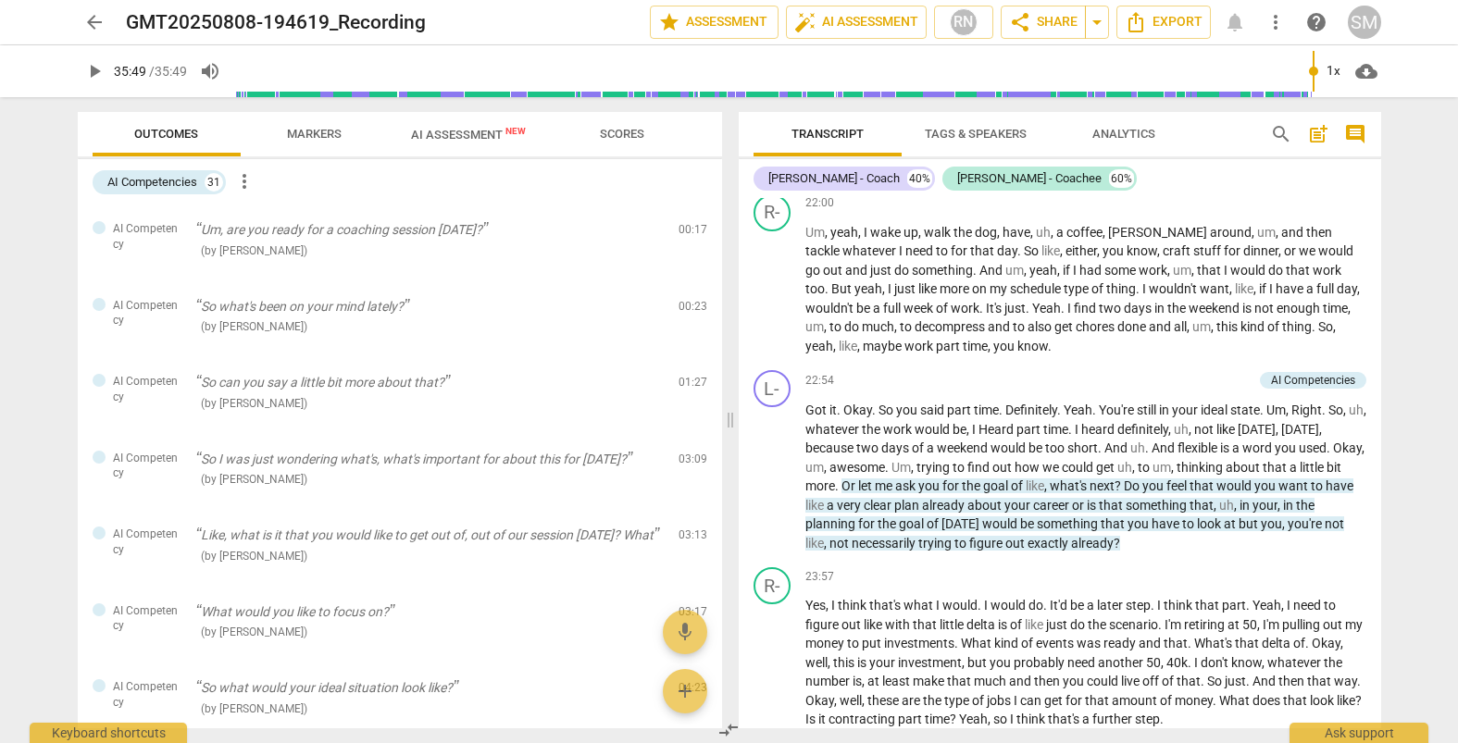
scroll to position [6671, 0]
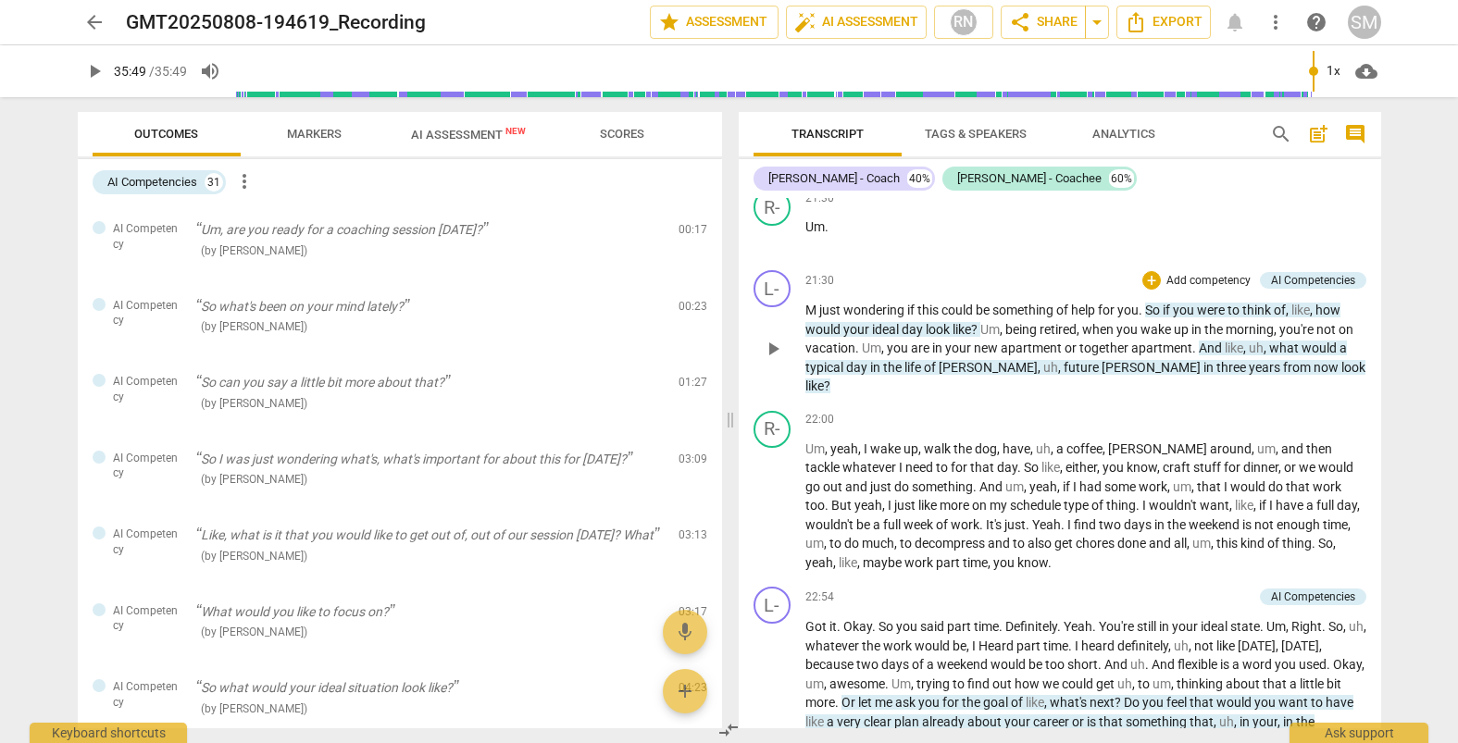
click at [1219, 275] on p "Add competency" at bounding box center [1208, 281] width 88 height 17
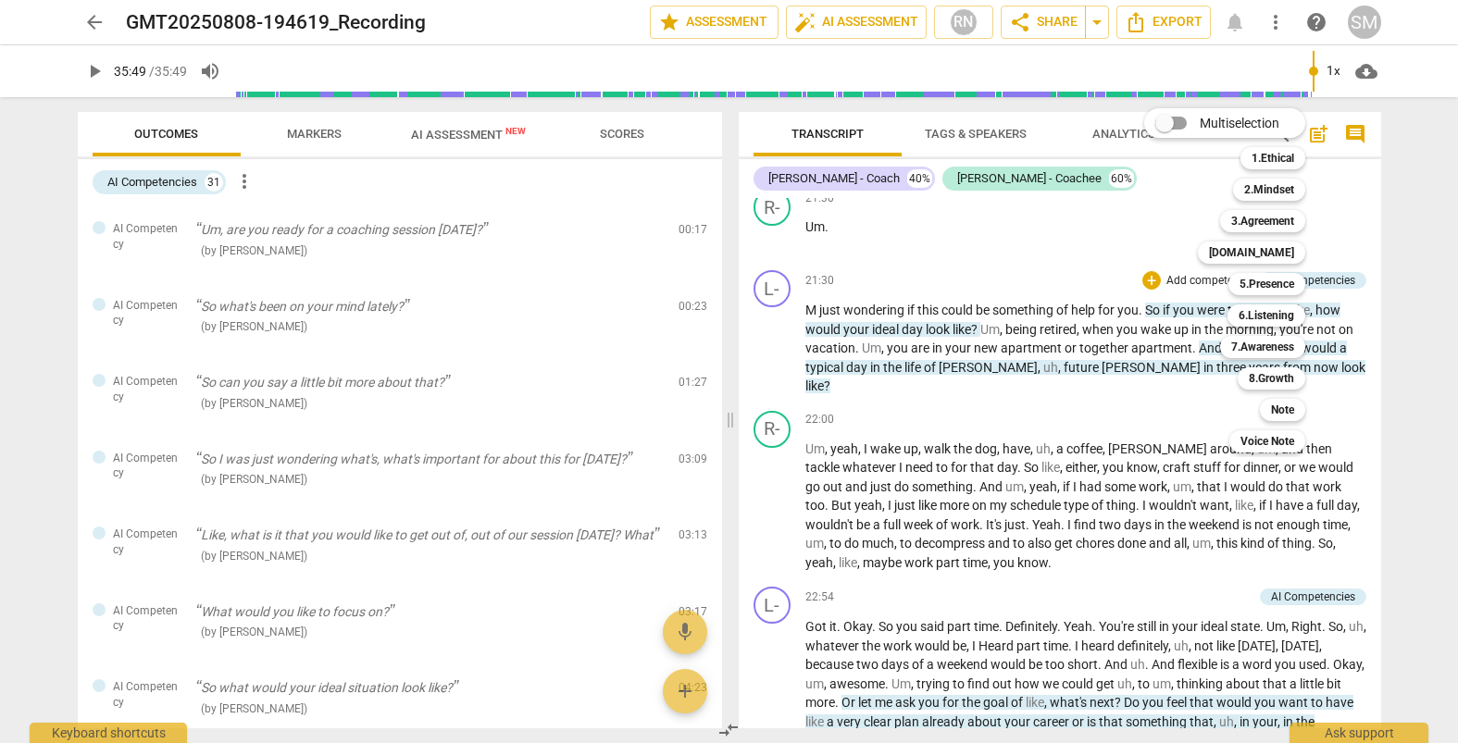
click at [1267, 294] on div at bounding box center [729, 371] width 1458 height 743
